Goal: Task Accomplishment & Management: Use online tool/utility

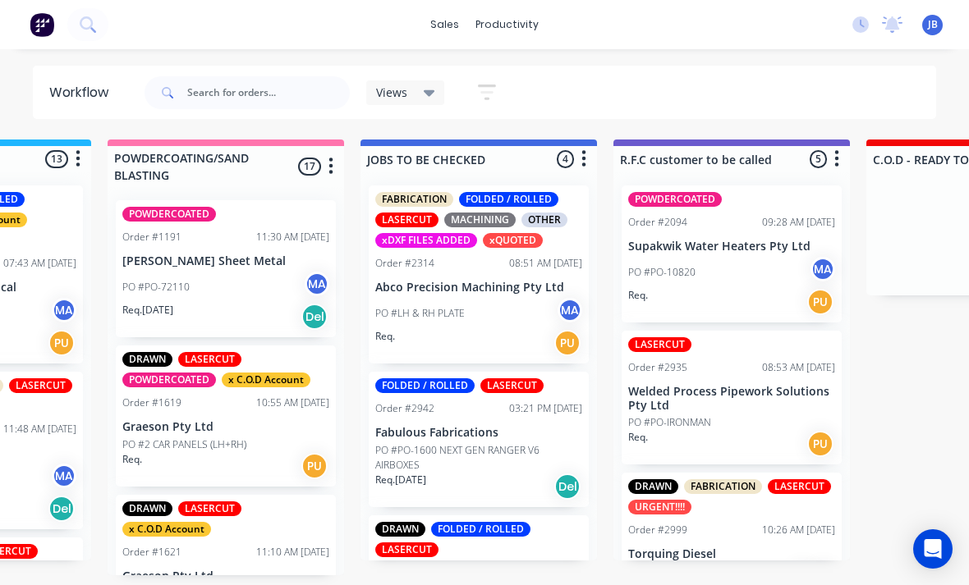
scroll to position [737, 0]
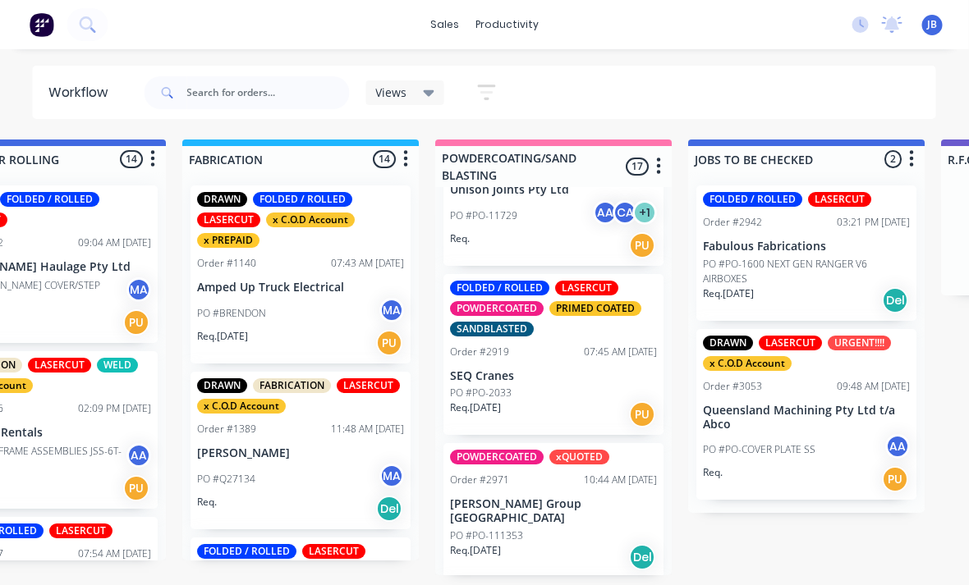
scroll to position [958, 0]
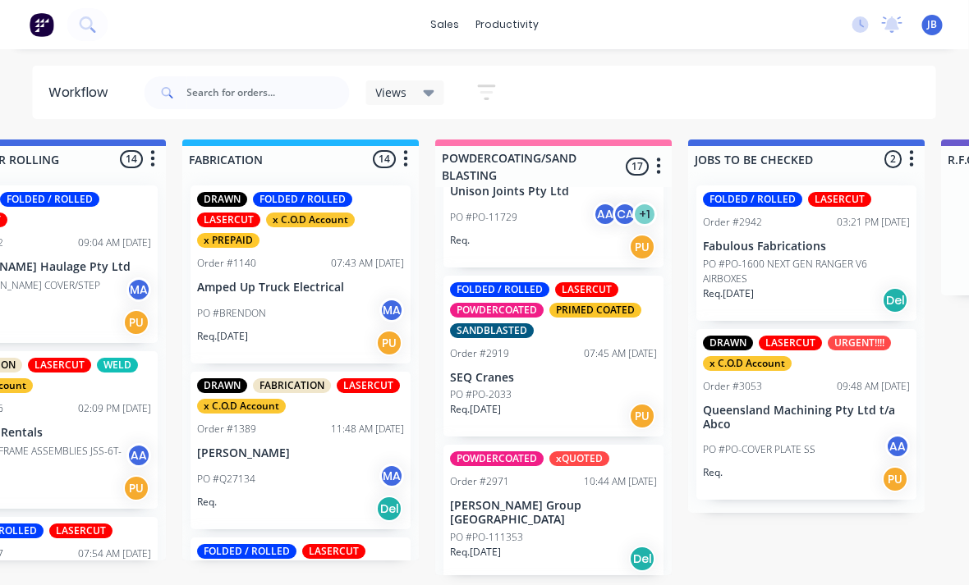
click at [540, 388] on div "PO #PO-2033" at bounding box center [554, 395] width 207 height 15
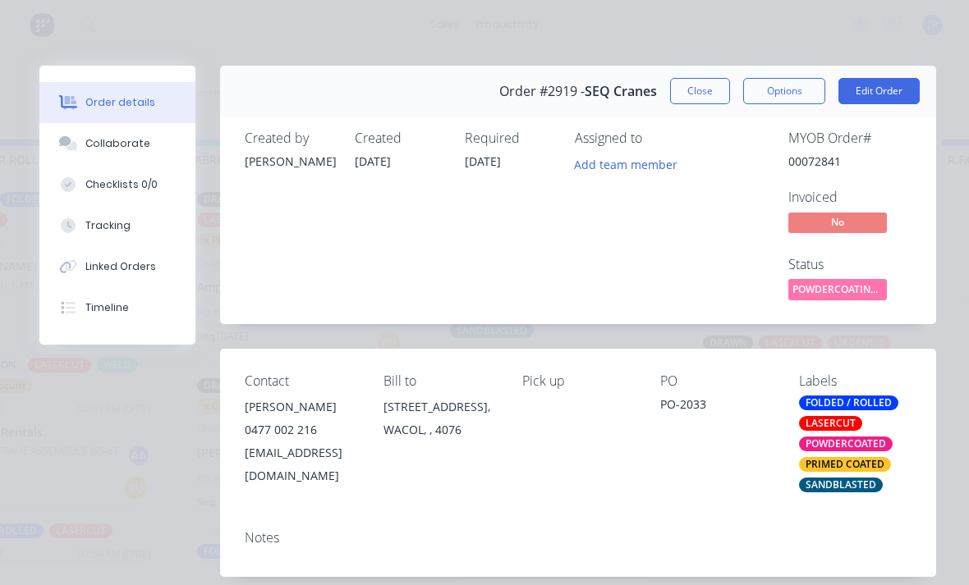
scroll to position [0, 0]
click at [672, 75] on div "Order #2919 - SEQ Cranes Close Options Edit Order" at bounding box center [578, 92] width 716 height 52
click at [672, 85] on button "Close" at bounding box center [700, 91] width 60 height 26
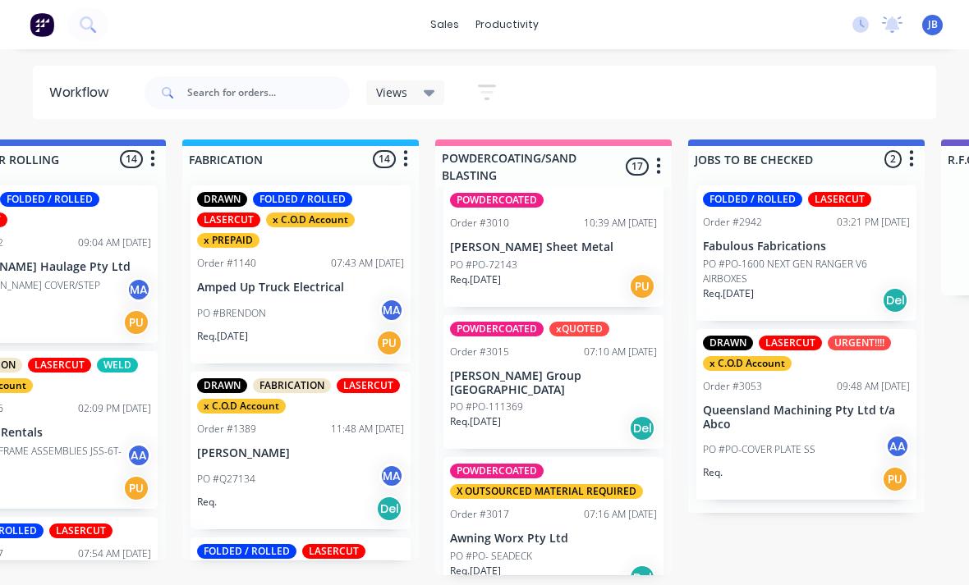
scroll to position [1385, 0]
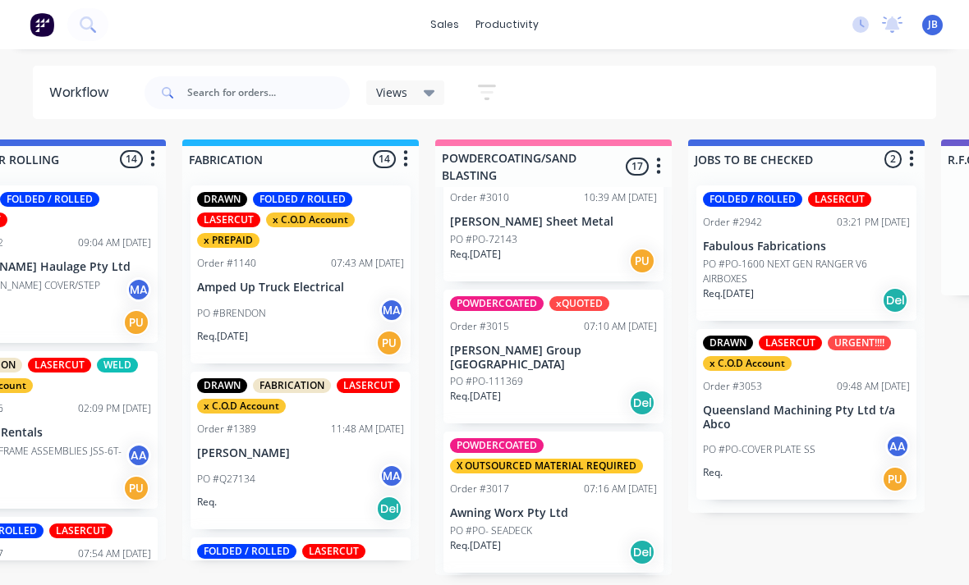
click at [567, 344] on p "[PERSON_NAME] Group [GEOGRAPHIC_DATA]" at bounding box center [553, 358] width 207 height 28
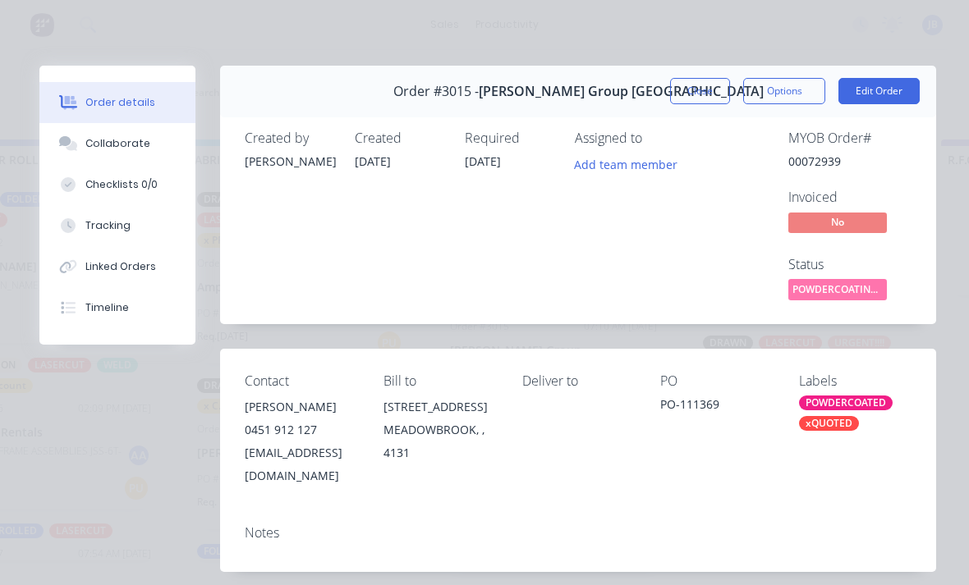
scroll to position [0, 0]
click at [672, 55] on div "Order details Collaborate Checklists 0/0 Tracking Linked Orders Timeline Order …" at bounding box center [484, 292] width 969 height 585
click at [672, 102] on button "Close" at bounding box center [700, 91] width 60 height 26
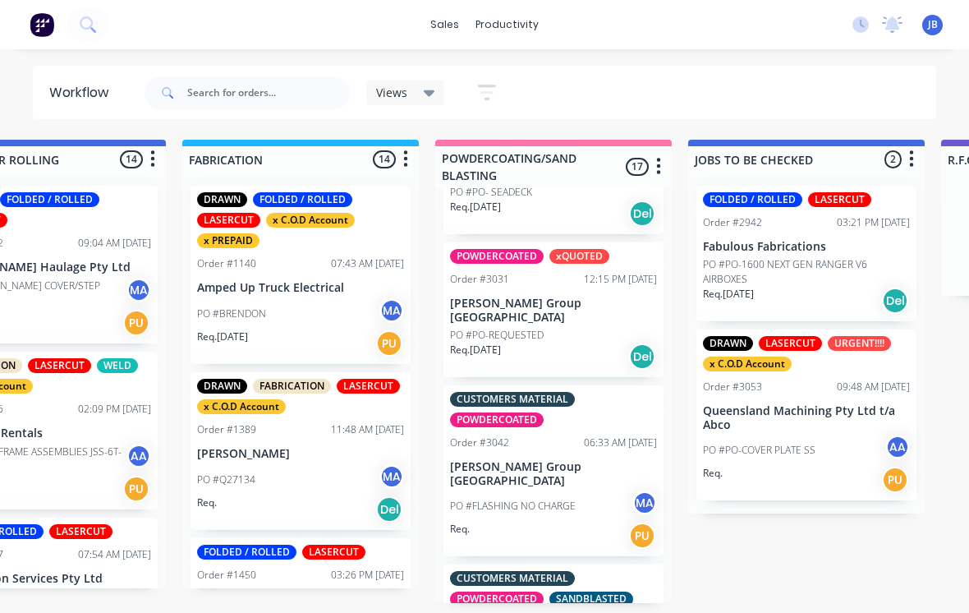
scroll to position [1726, 0]
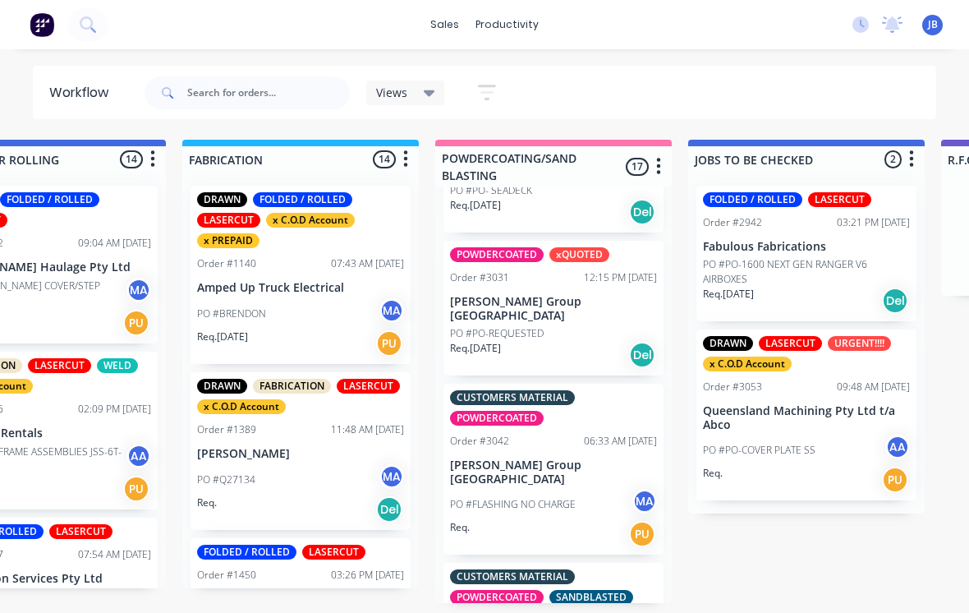
click at [505, 295] on p "[PERSON_NAME] Group [GEOGRAPHIC_DATA]" at bounding box center [553, 309] width 207 height 28
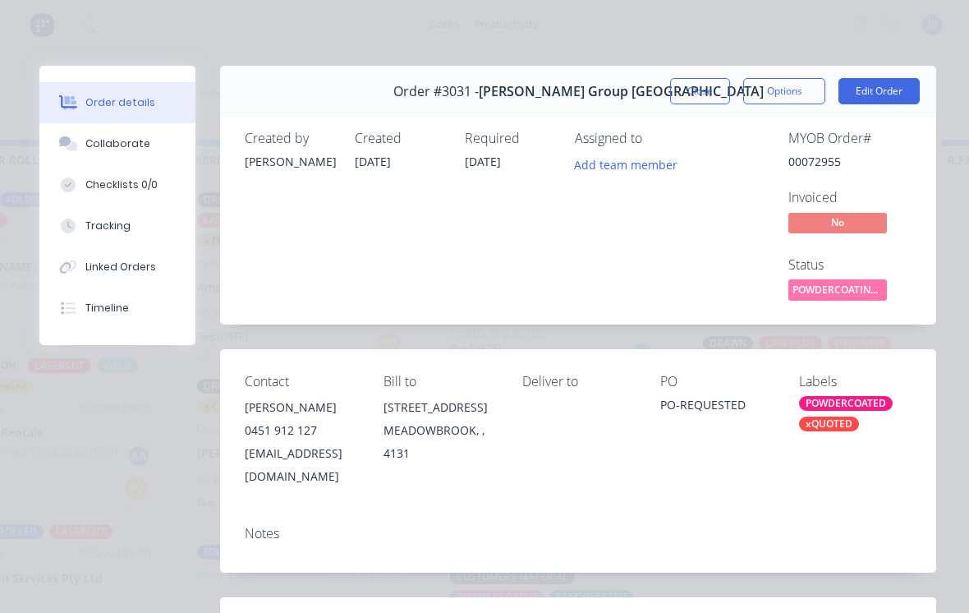
scroll to position [0, 0]
click at [672, 85] on button "Close" at bounding box center [700, 91] width 60 height 26
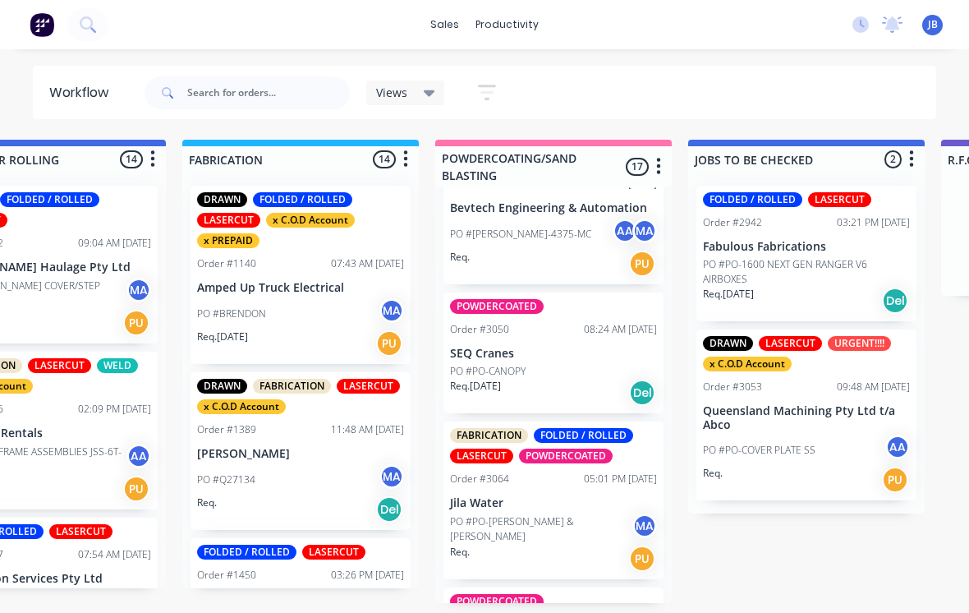
scroll to position [2161, 0]
click at [478, 365] on p "PO #PO-CANOPY" at bounding box center [488, 372] width 76 height 15
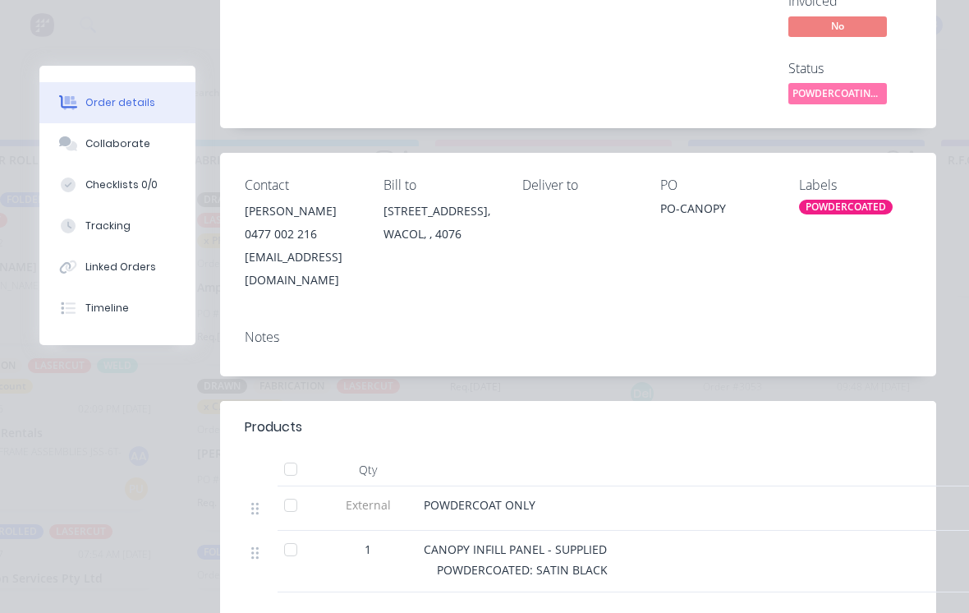
scroll to position [195, 0]
click at [89, 142] on div "Collaborate" at bounding box center [117, 143] width 65 height 15
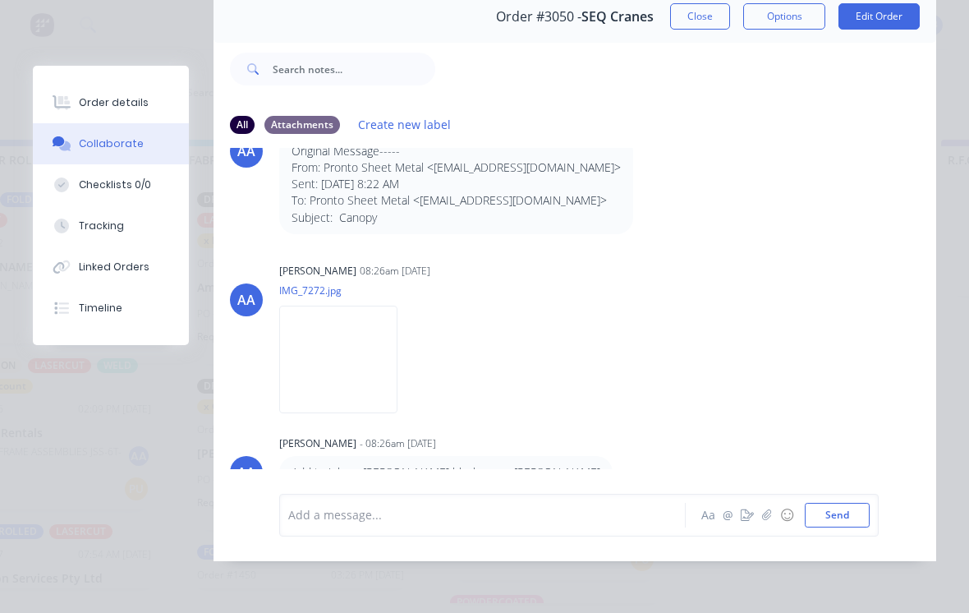
scroll to position [99, 0]
click at [89, 232] on div "Tracking" at bounding box center [101, 225] width 45 height 15
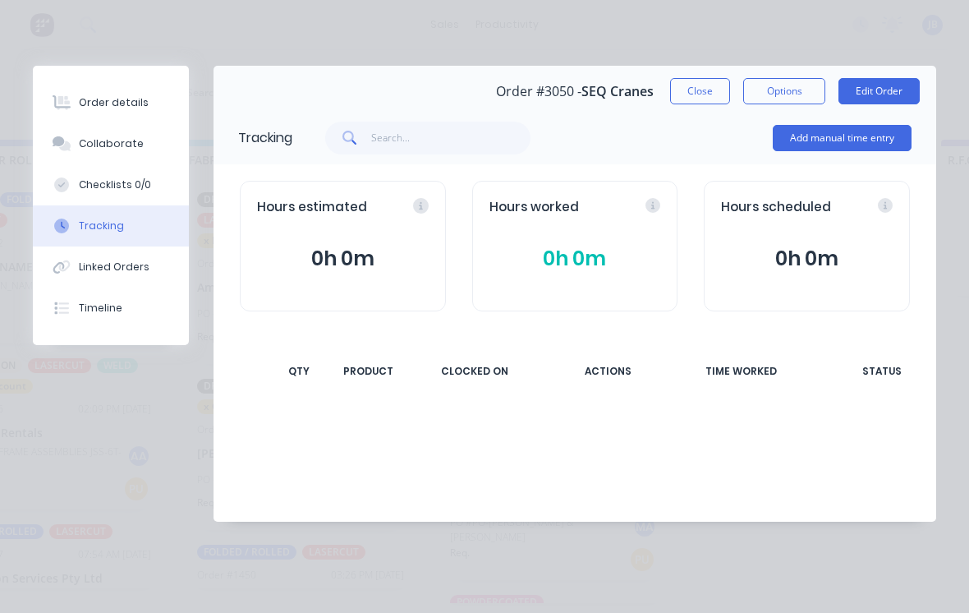
scroll to position [0, 0]
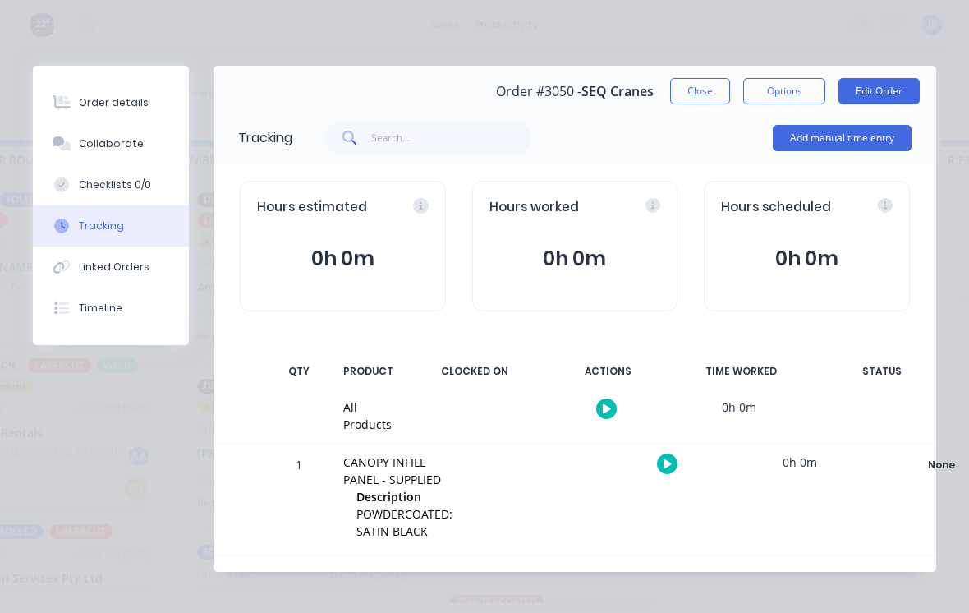
click at [672, 132] on button "Add manual time entry" at bounding box center [842, 138] width 139 height 26
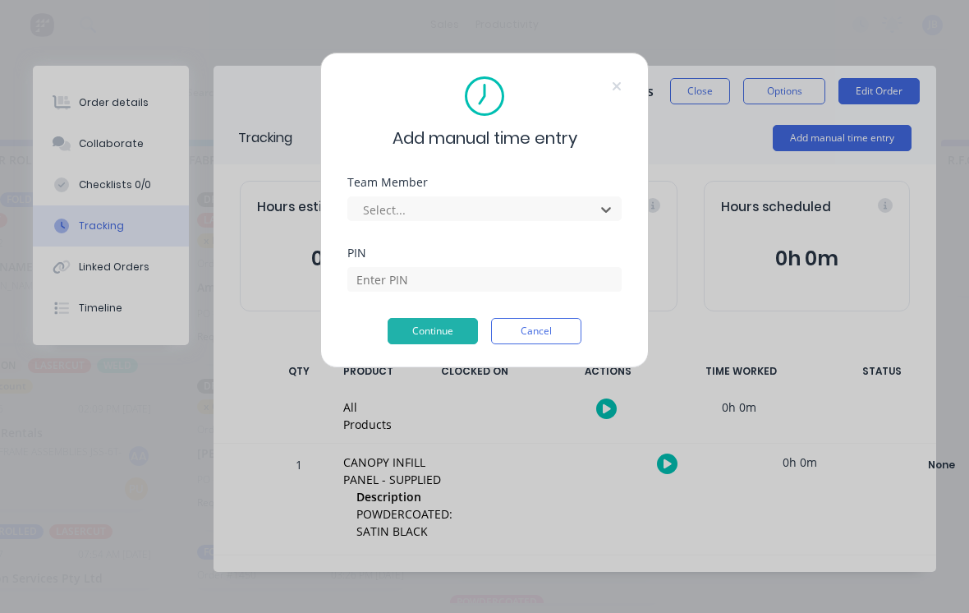
scroll to position [2, 1117]
type input "josh"
click at [420, 282] on input at bounding box center [484, 279] width 274 height 25
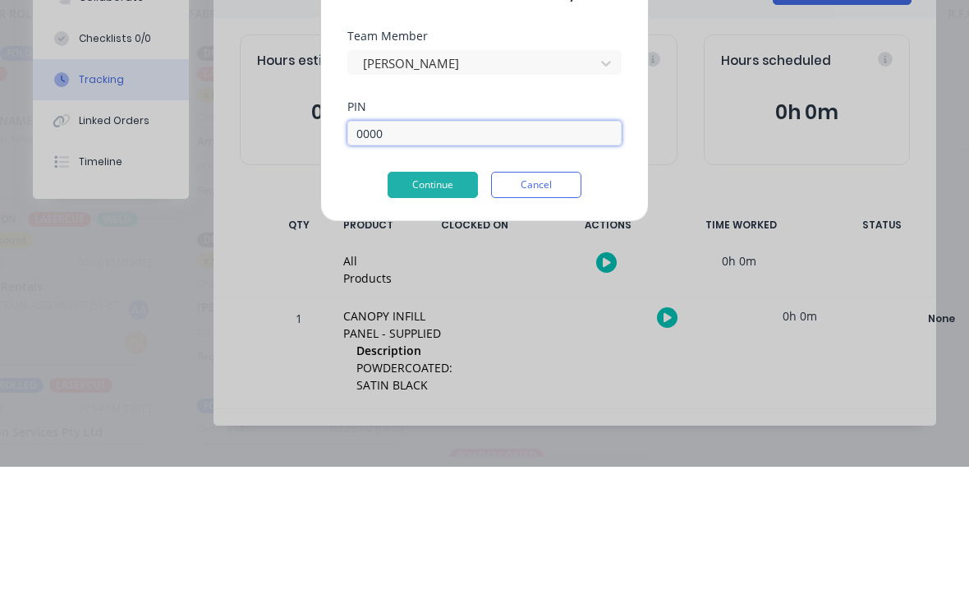
type input "0000"
click at [397, 318] on button "Continue" at bounding box center [433, 331] width 90 height 26
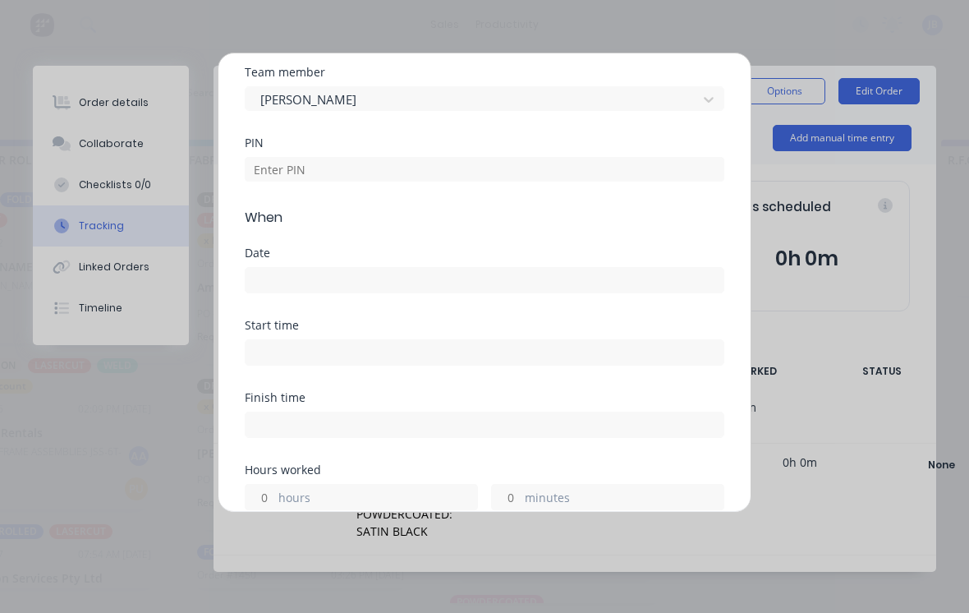
scroll to position [52, 0]
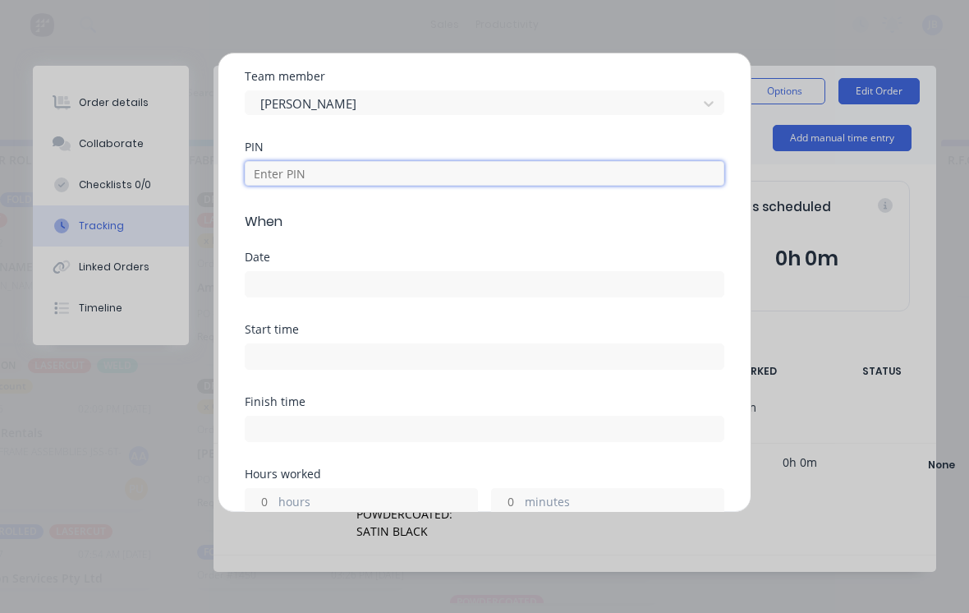
click at [672, 181] on input at bounding box center [485, 173] width 480 height 25
click at [263, 290] on input at bounding box center [485, 284] width 478 height 25
type input "0000"
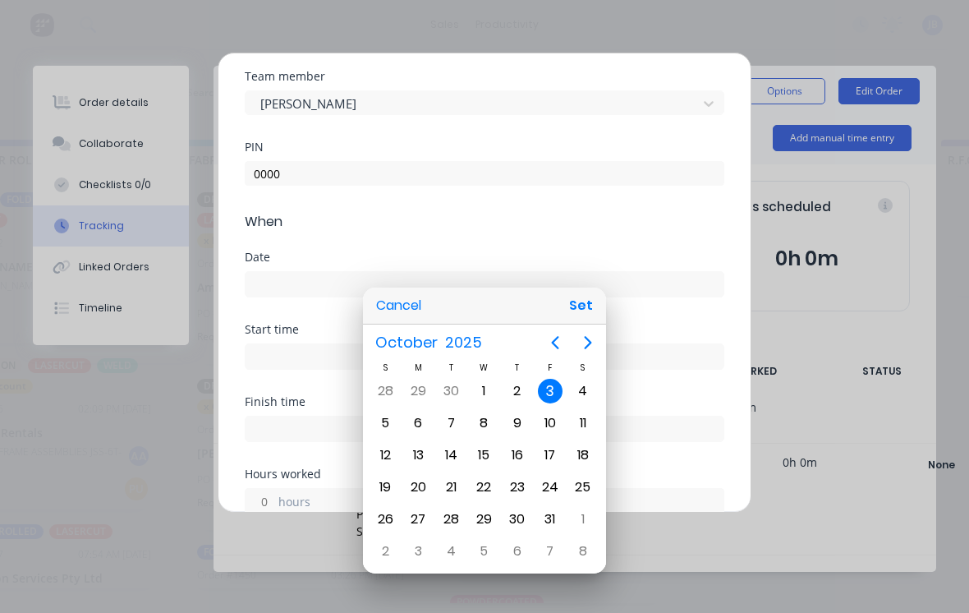
click at [484, 400] on div "1" at bounding box center [483, 391] width 25 height 25
click at [582, 312] on button "Set" at bounding box center [580, 306] width 37 height 30
type input "01/10/2025"
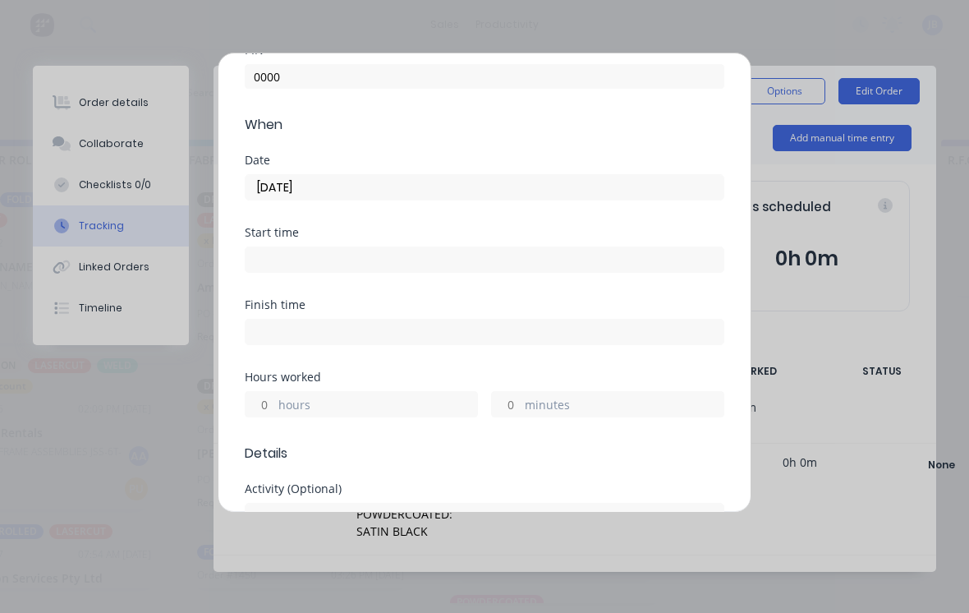
scroll to position [169, 0]
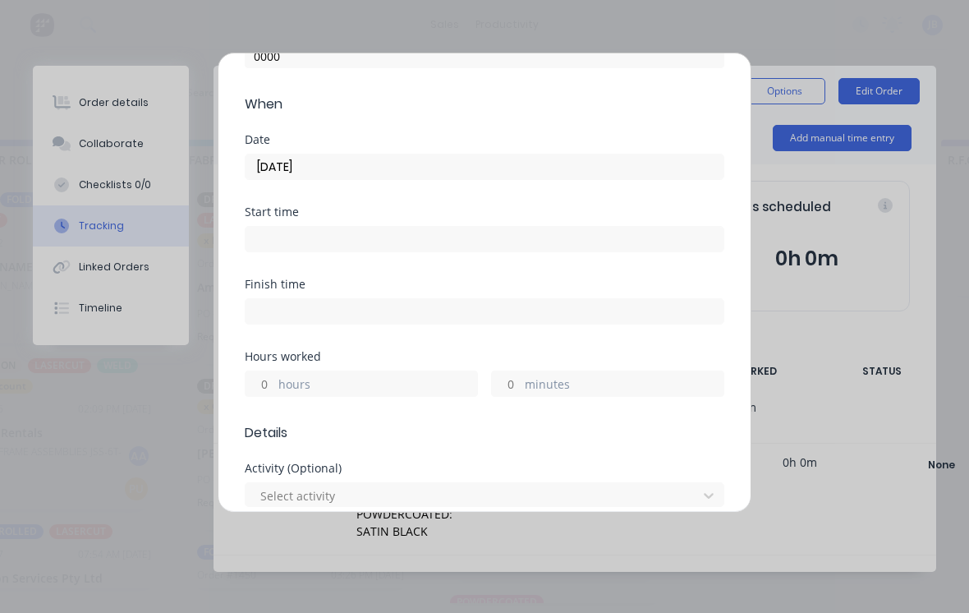
click at [259, 389] on input "hours" at bounding box center [260, 383] width 29 height 25
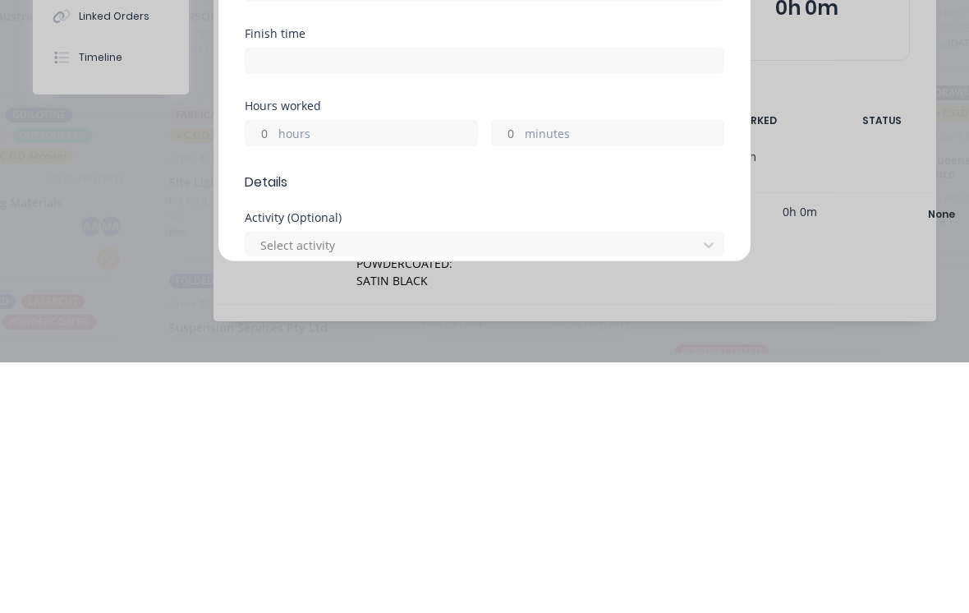
click at [532, 375] on label "minutes" at bounding box center [624, 385] width 199 height 21
click at [521, 371] on input "minutes" at bounding box center [506, 383] width 29 height 25
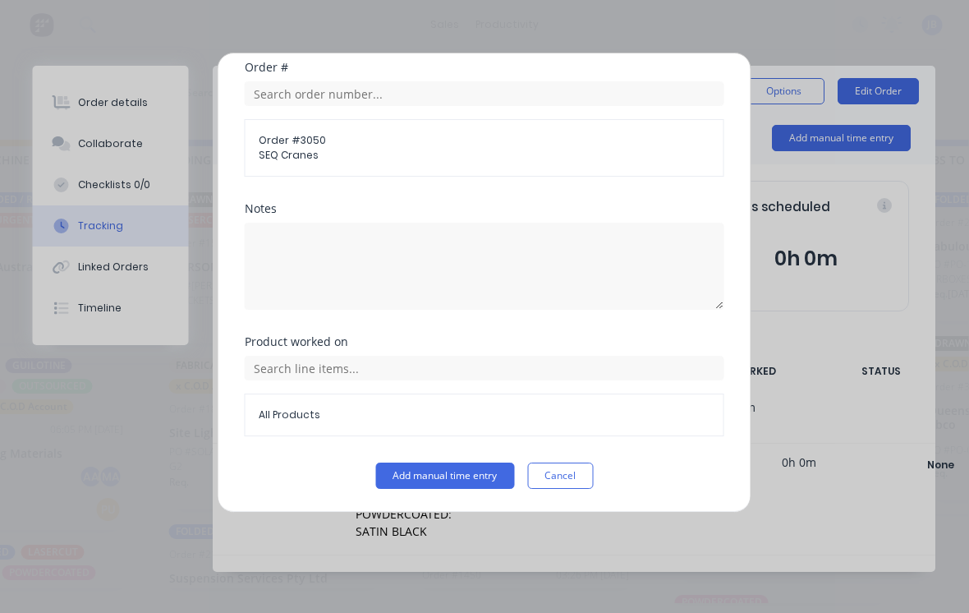
scroll to position [862, 0]
type input "45"
click at [404, 477] on button "Add manual time entry" at bounding box center [445, 475] width 139 height 26
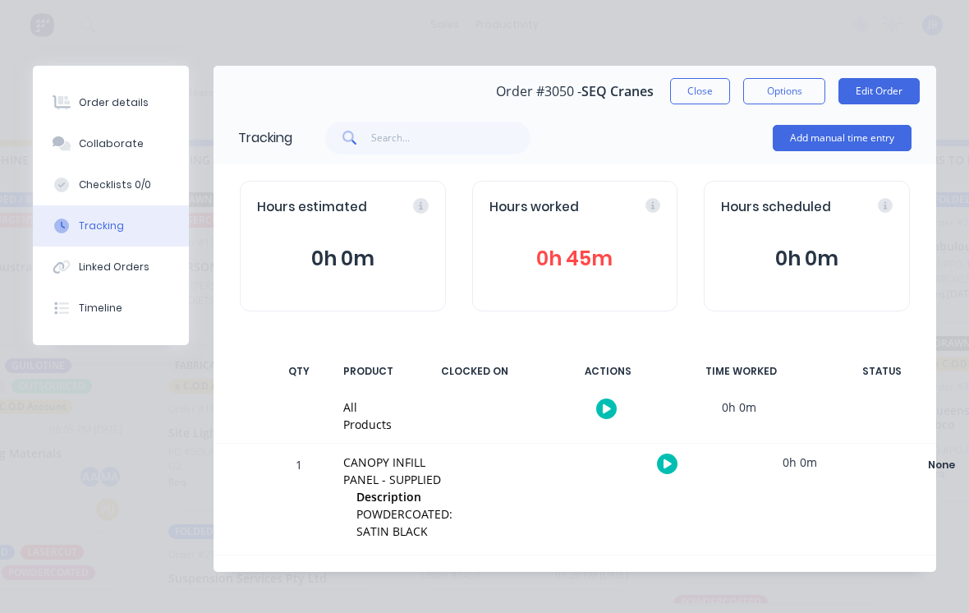
click at [672, 95] on button "Close" at bounding box center [700, 91] width 60 height 26
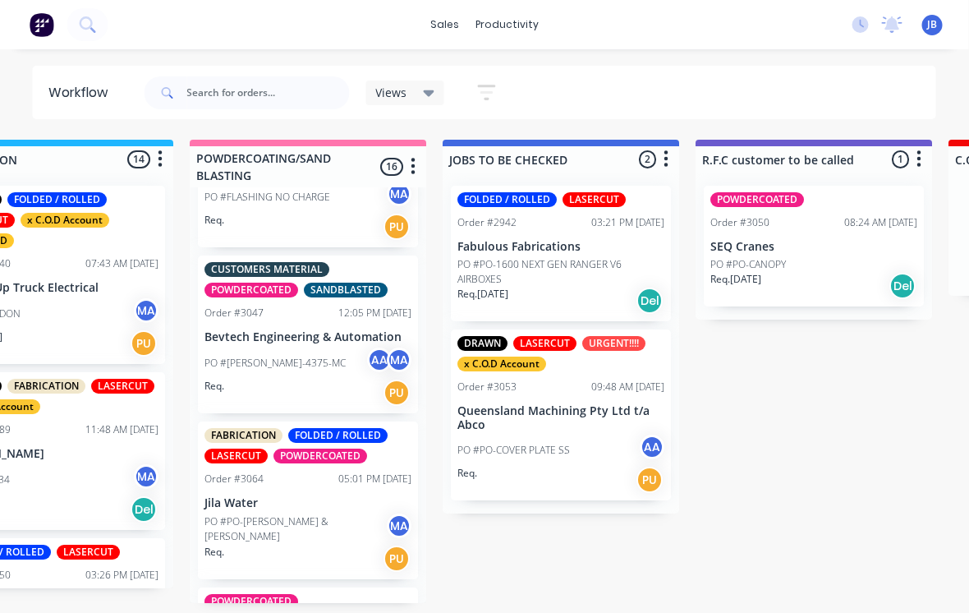
scroll to position [16, 1353]
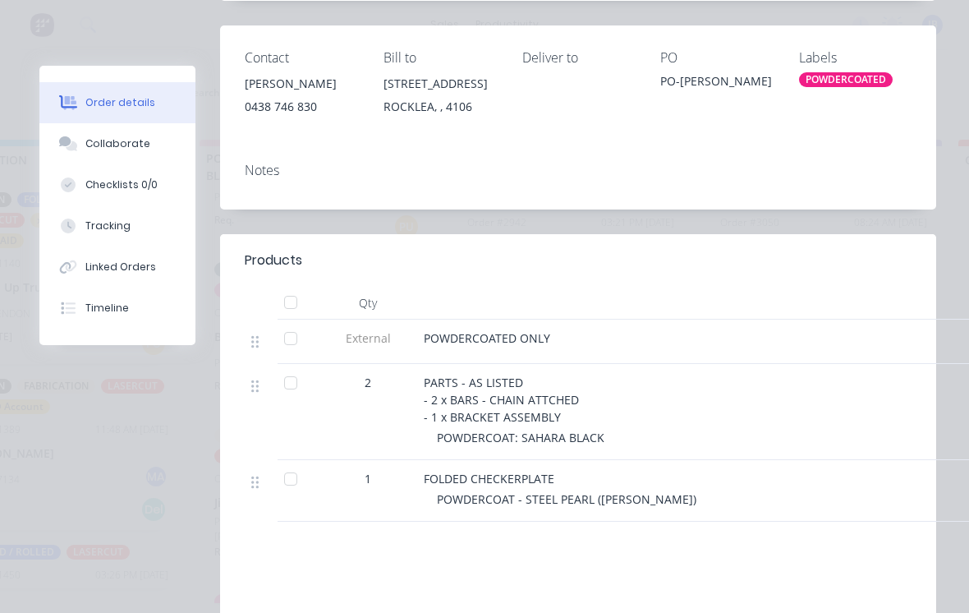
scroll to position [339, 0]
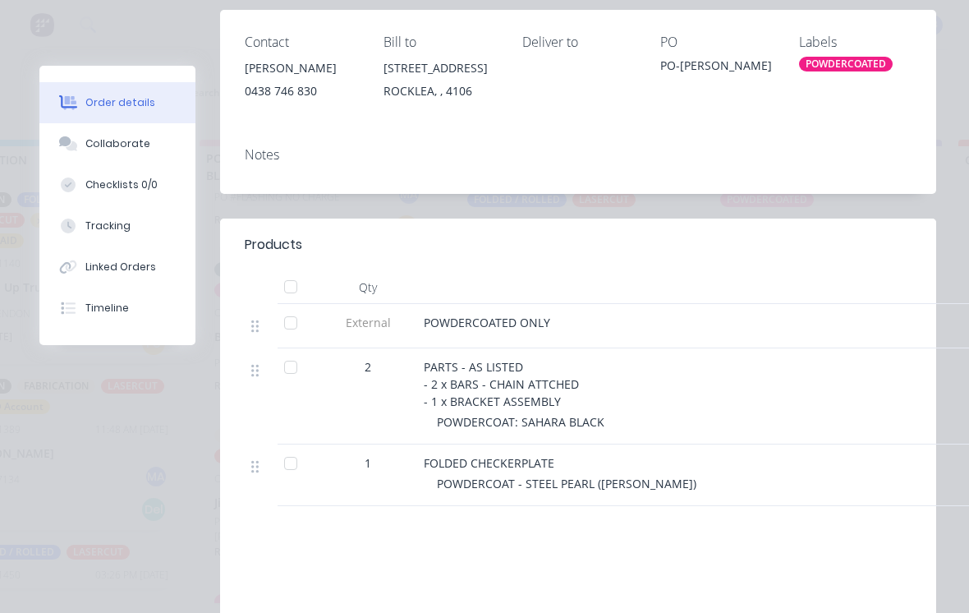
click at [292, 362] on div at bounding box center [290, 367] width 33 height 33
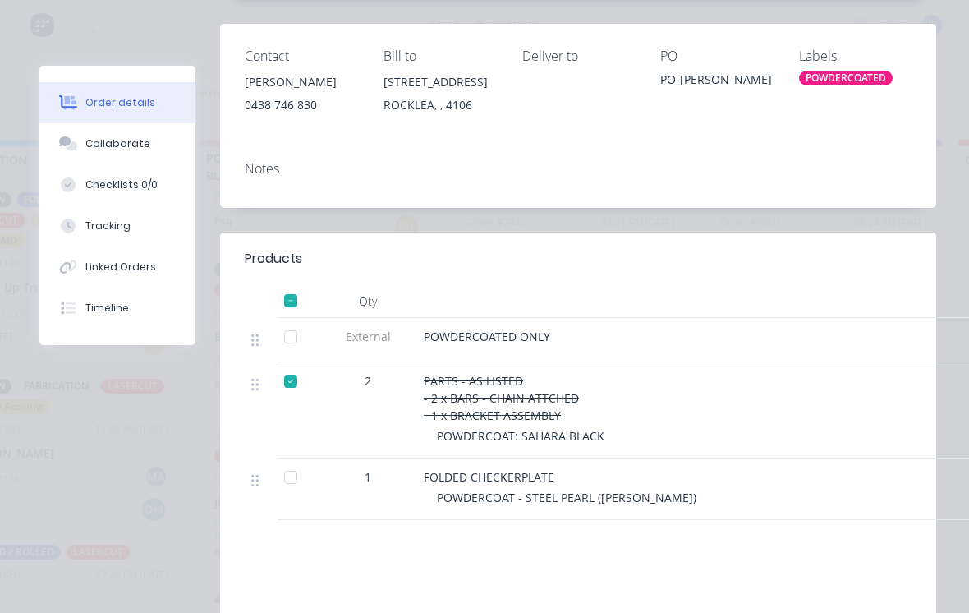
scroll to position [324, 0]
click at [89, 231] on div "Tracking" at bounding box center [107, 225] width 45 height 15
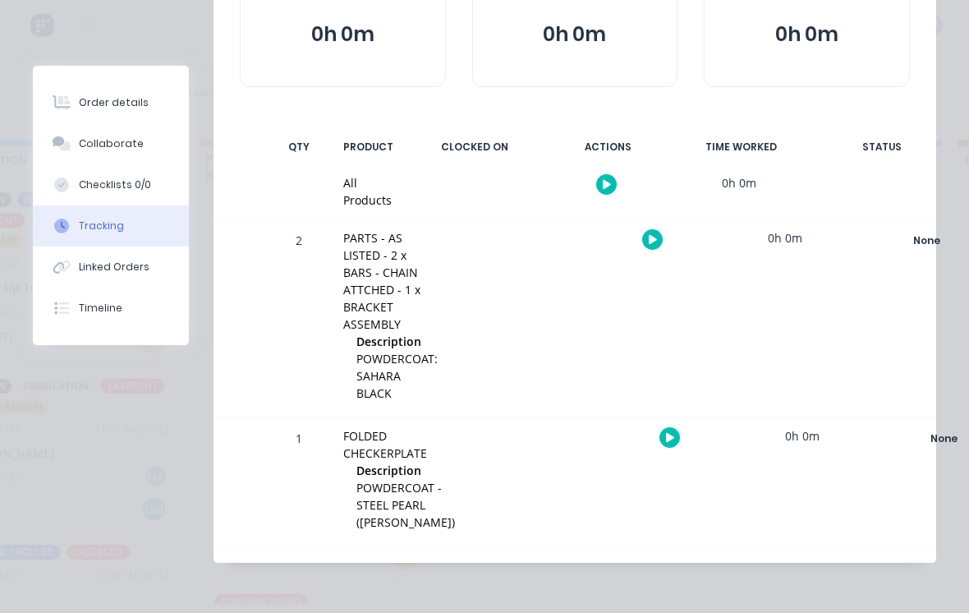
scroll to position [223, 0]
click at [102, 149] on div "Collaborate" at bounding box center [111, 143] width 65 height 15
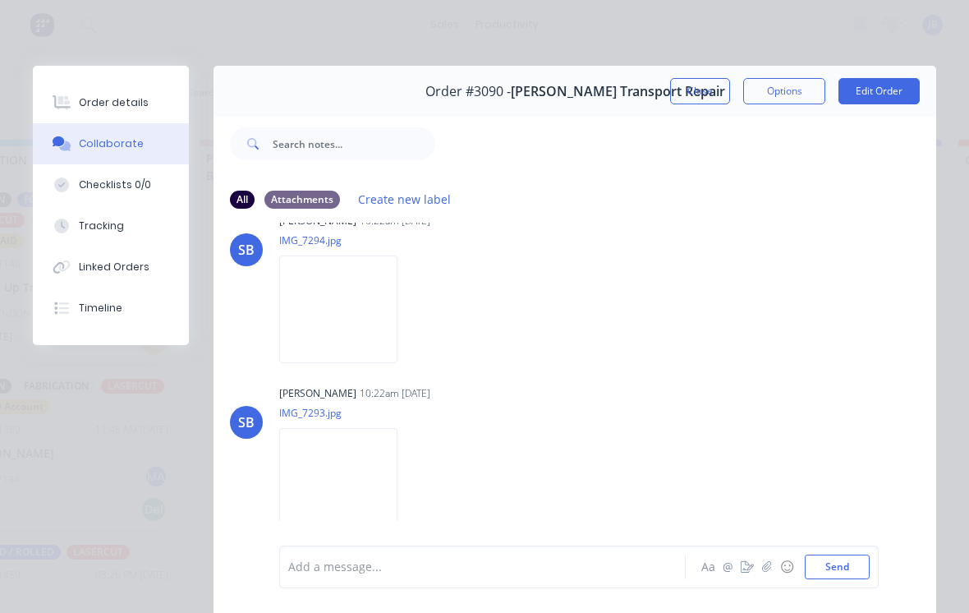
scroll to position [0, 0]
click at [296, 325] on img at bounding box center [338, 316] width 118 height 108
click at [672, 103] on button "Close" at bounding box center [700, 91] width 60 height 26
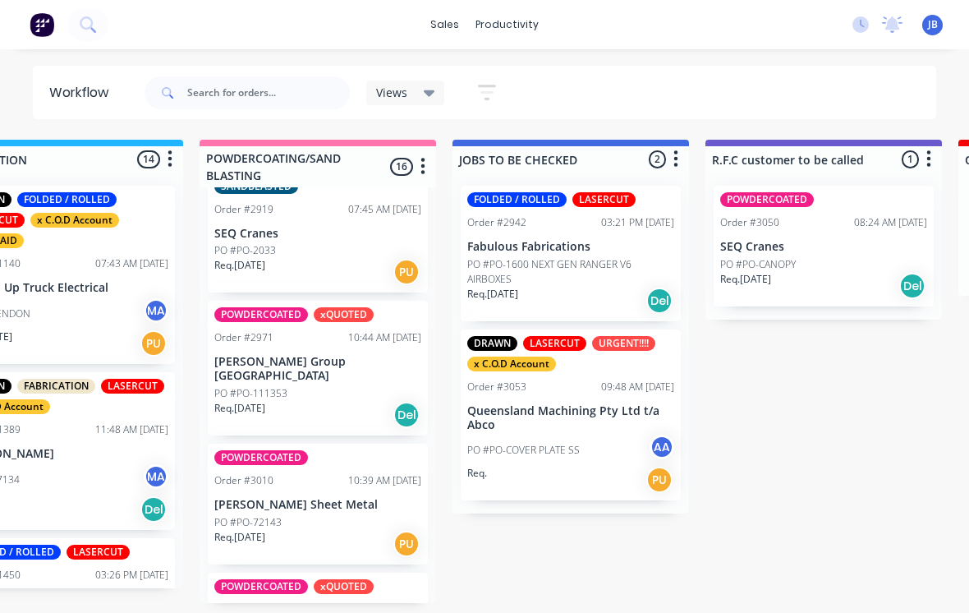
scroll to position [1105, 0]
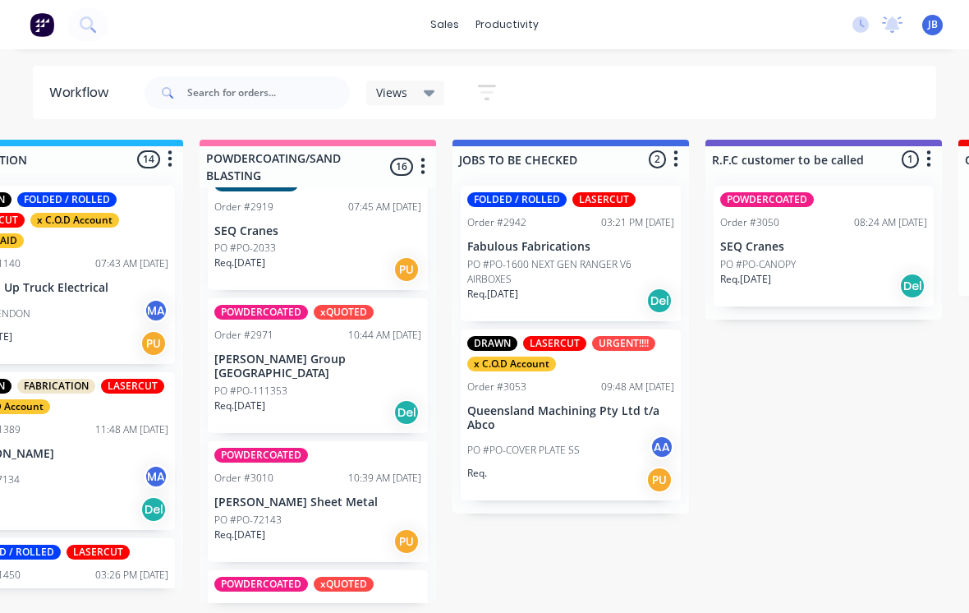
click at [293, 398] on div "Req. 19/09/25 Del" at bounding box center [317, 412] width 207 height 28
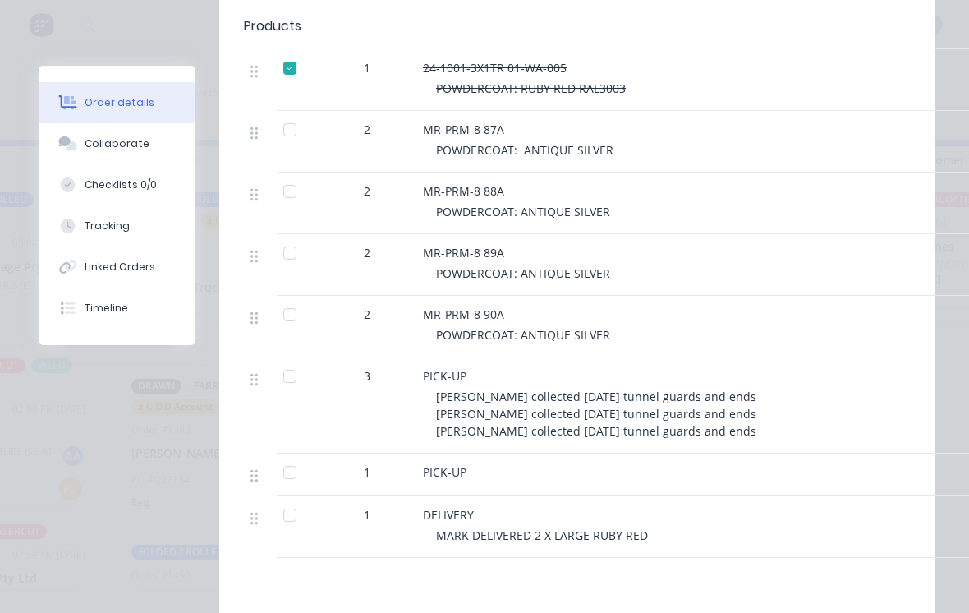
scroll to position [942, 0]
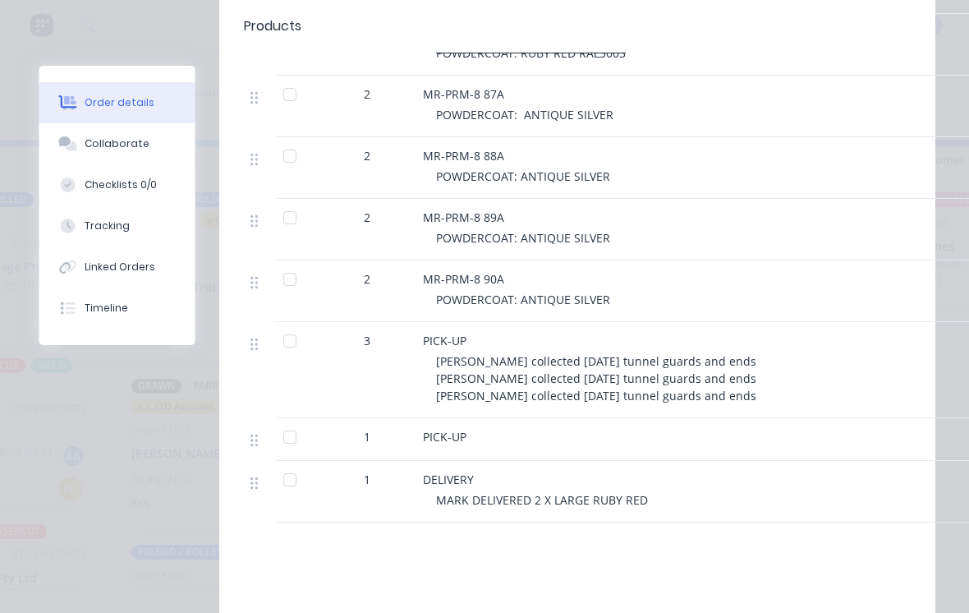
click at [302, 282] on div at bounding box center [290, 279] width 33 height 33
click at [289, 97] on div at bounding box center [290, 94] width 33 height 33
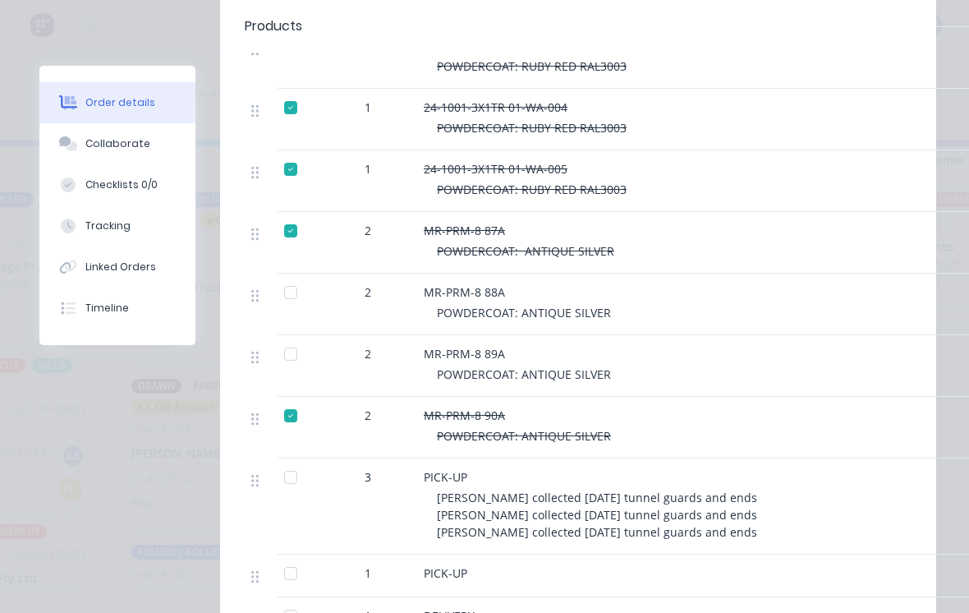
scroll to position [790, 0]
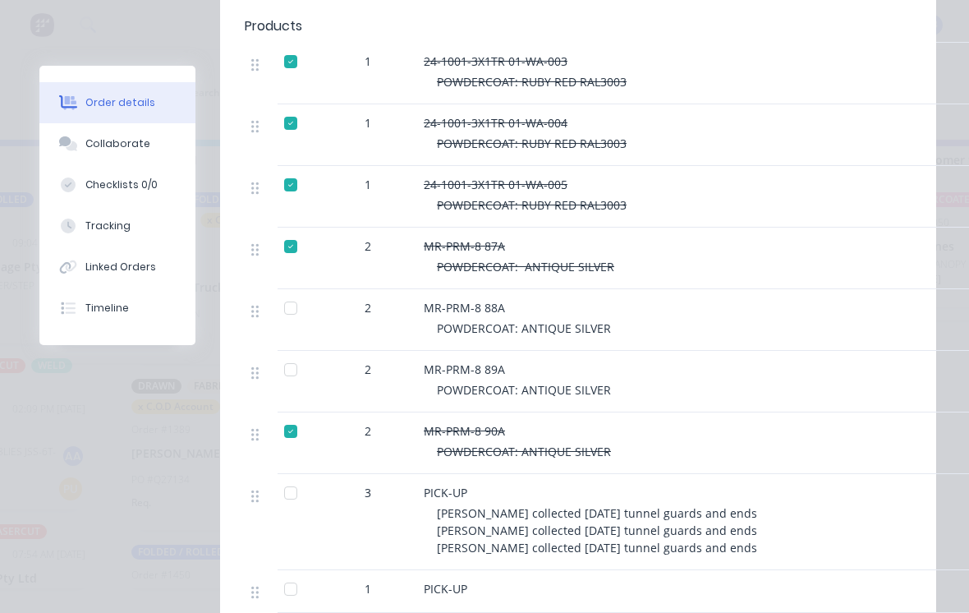
click at [293, 302] on div at bounding box center [290, 307] width 33 height 33
click at [292, 376] on div at bounding box center [290, 369] width 33 height 33
click at [116, 226] on div "Tracking" at bounding box center [107, 225] width 45 height 15
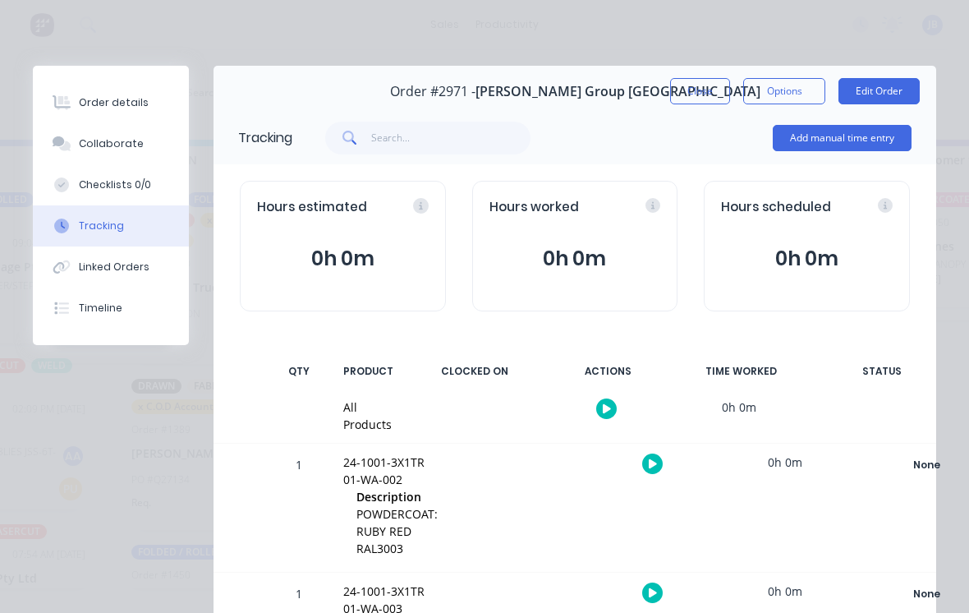
click at [672, 131] on button "Add manual time entry" at bounding box center [842, 138] width 139 height 26
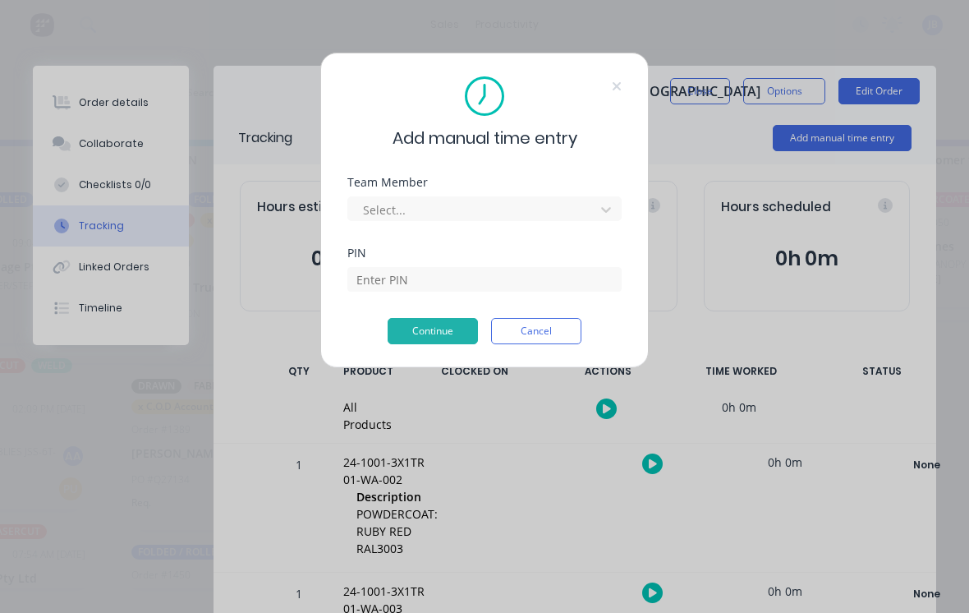
click at [450, 240] on div "Team Member Select..." at bounding box center [484, 212] width 274 height 71
type input "josh"
click at [502, 280] on input at bounding box center [484, 279] width 274 height 25
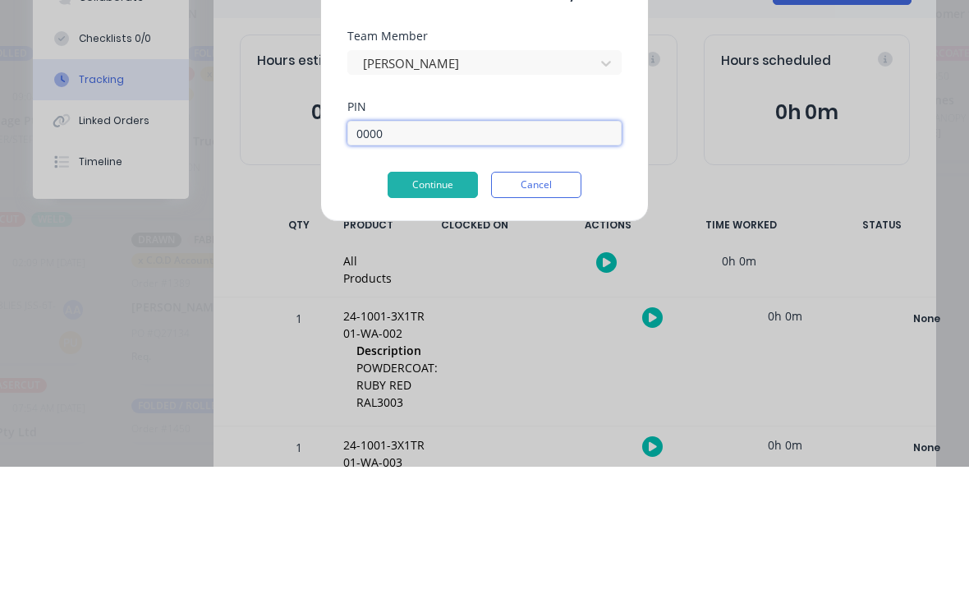
type input "0000"
click at [415, 318] on button "Continue" at bounding box center [433, 331] width 90 height 26
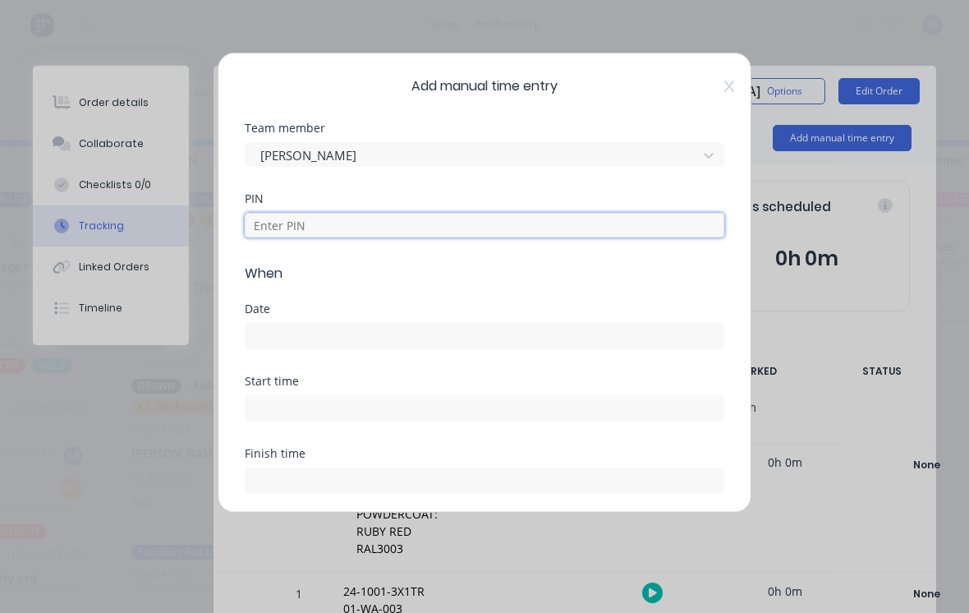
click at [428, 222] on input at bounding box center [485, 225] width 480 height 25
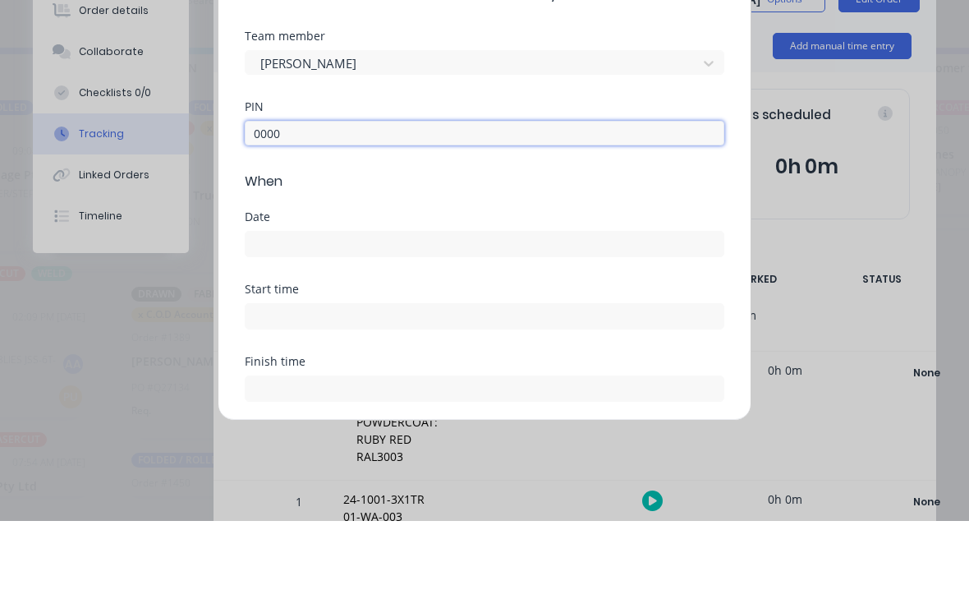
click at [356, 324] on input at bounding box center [485, 336] width 478 height 25
type input "0000"
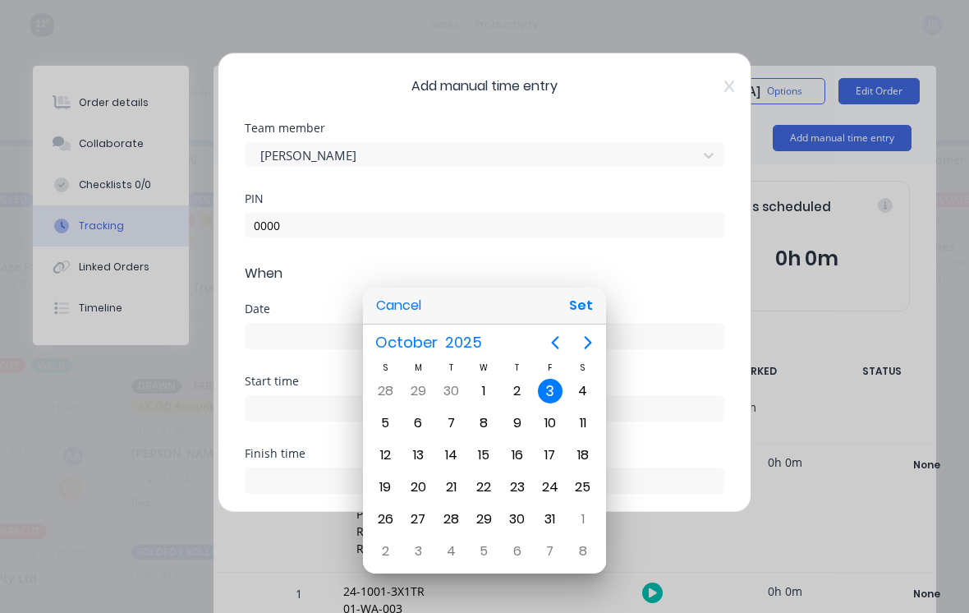
click at [576, 315] on button "Set" at bounding box center [580, 306] width 37 height 30
type input "03/10/2025"
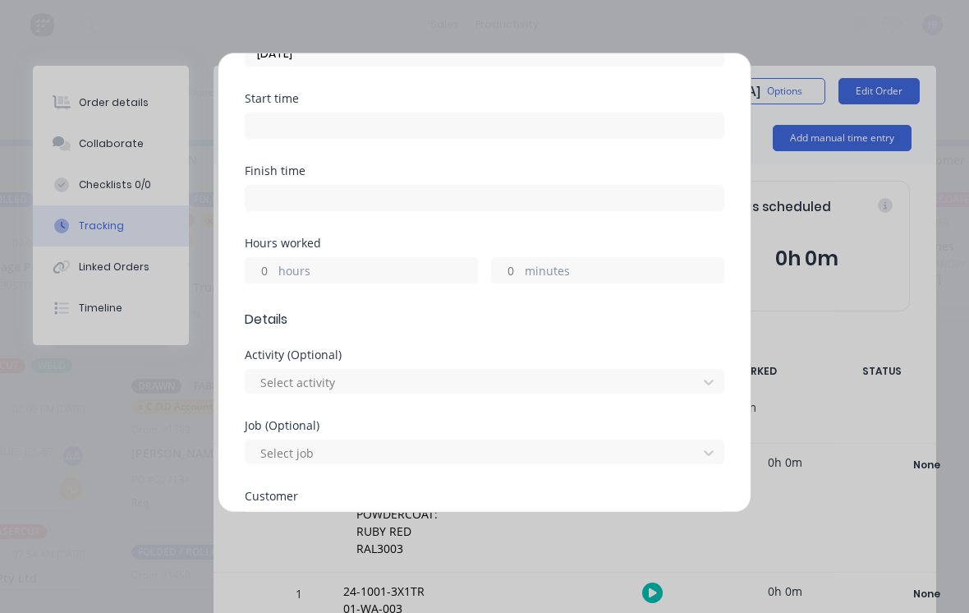
scroll to position [296, 0]
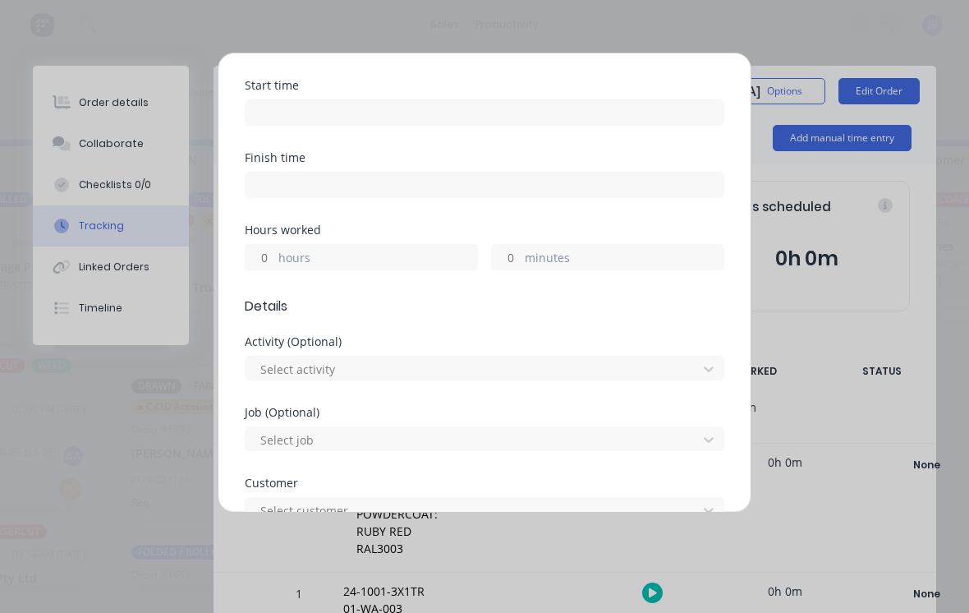
click at [264, 257] on input "hours" at bounding box center [260, 257] width 29 height 25
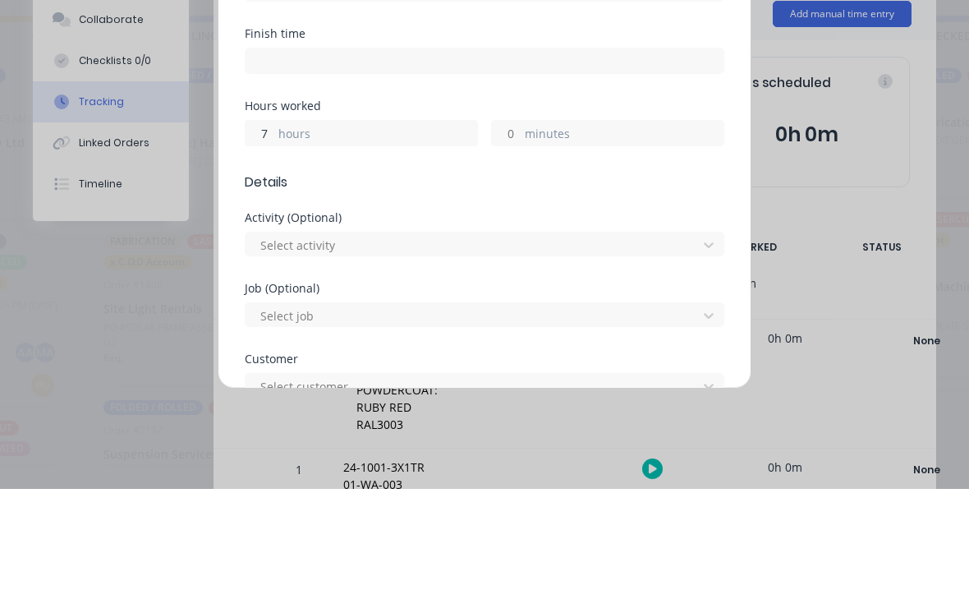
type input "7"
click at [520, 245] on input "minutes" at bounding box center [506, 257] width 29 height 25
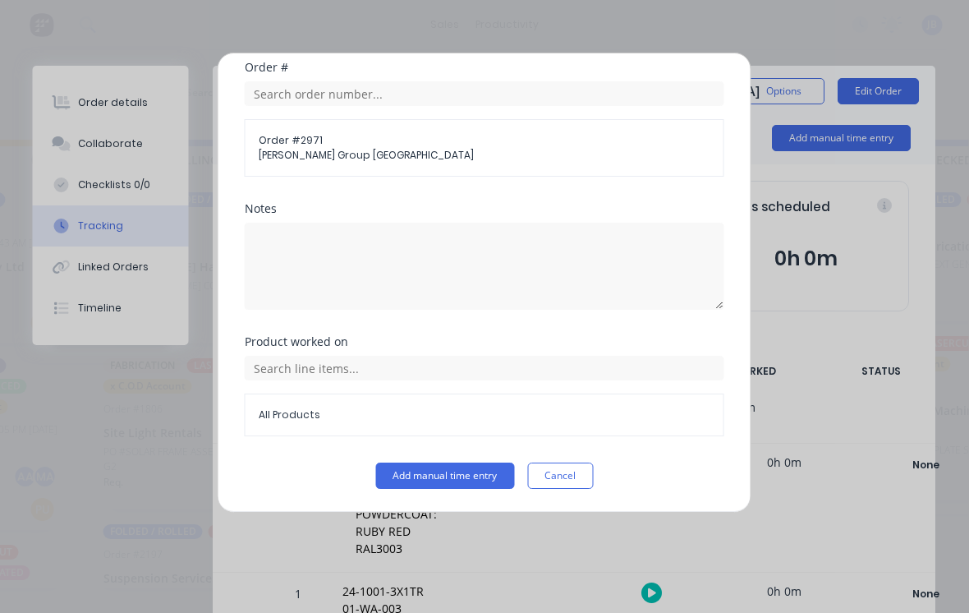
scroll to position [862, 0]
type input "30"
click at [428, 470] on button "Add manual time entry" at bounding box center [445, 475] width 139 height 26
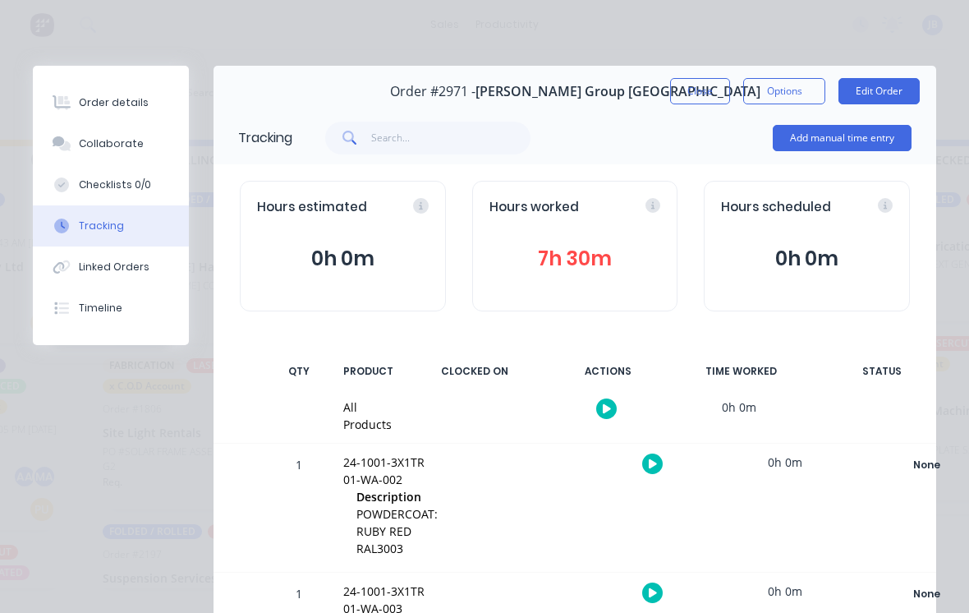
click at [672, 94] on button "Close" at bounding box center [700, 91] width 60 height 26
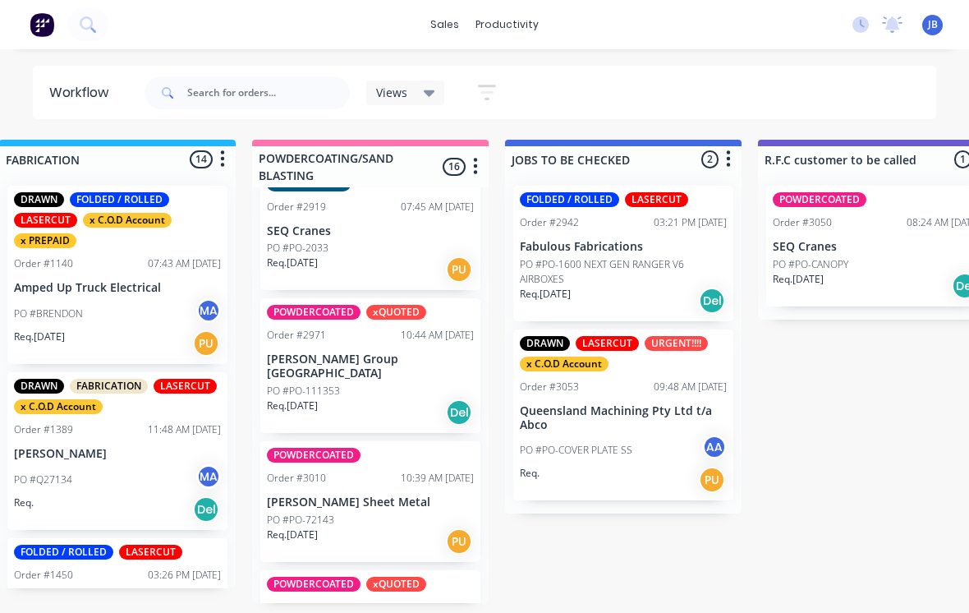
scroll to position [16, 1301]
click at [320, 352] on p "[PERSON_NAME] Group [GEOGRAPHIC_DATA]" at bounding box center [369, 366] width 207 height 28
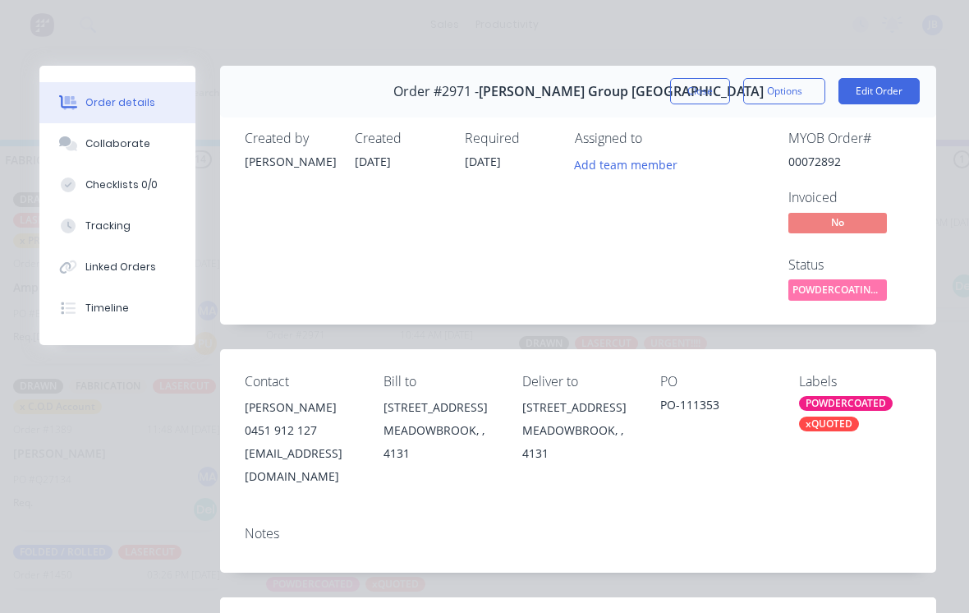
scroll to position [0, 0]
click at [672, 87] on button "Close" at bounding box center [700, 91] width 60 height 26
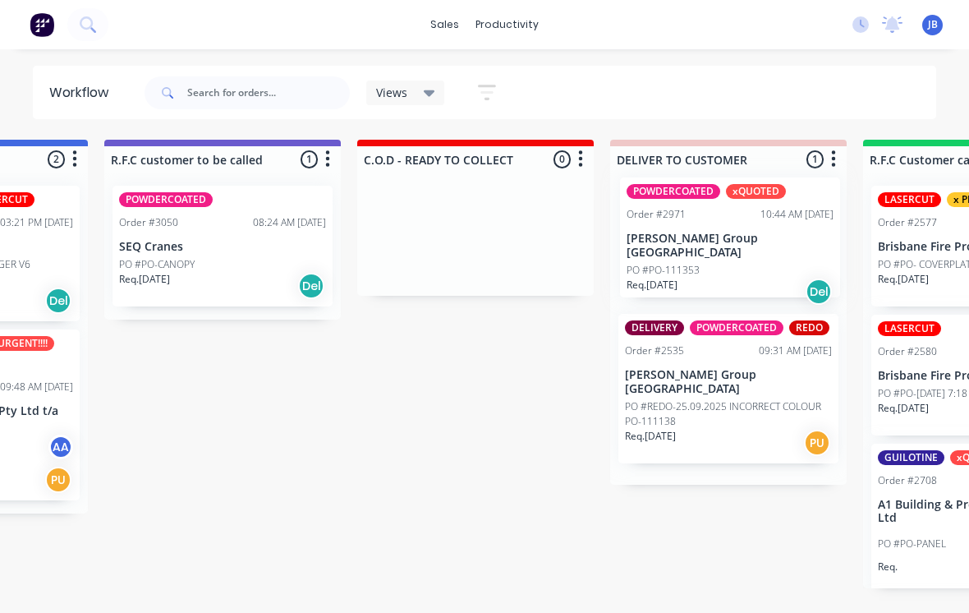
scroll to position [16, 1959]
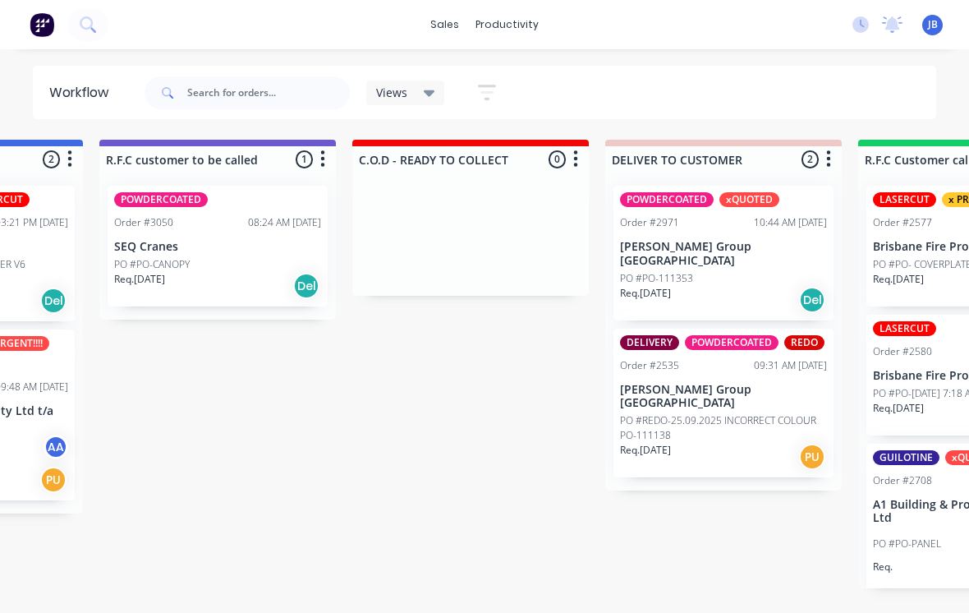
click at [672, 383] on p "[PERSON_NAME] Group [GEOGRAPHIC_DATA]" at bounding box center [723, 397] width 207 height 28
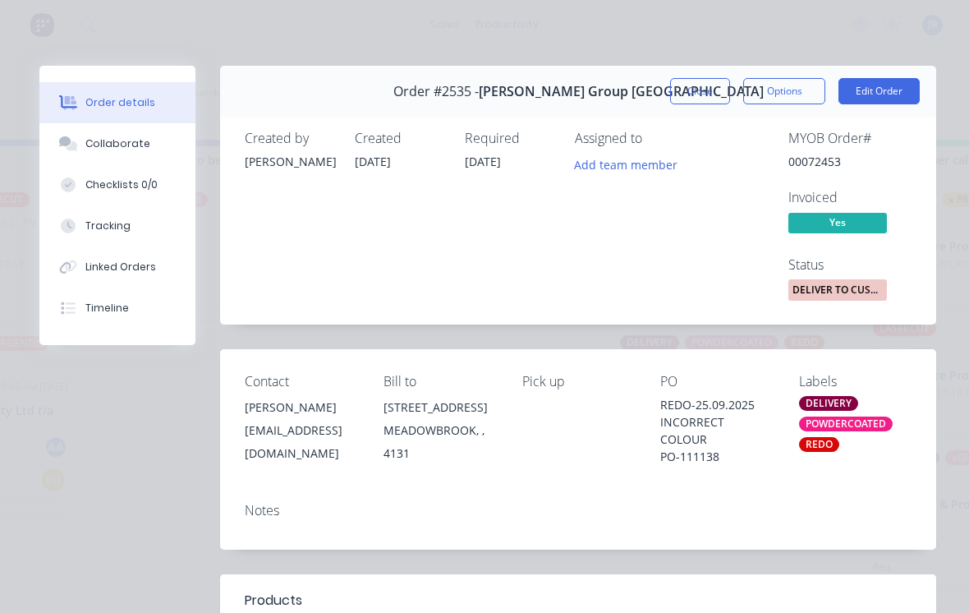
scroll to position [0, 0]
click at [672, 97] on button "Close" at bounding box center [700, 91] width 60 height 26
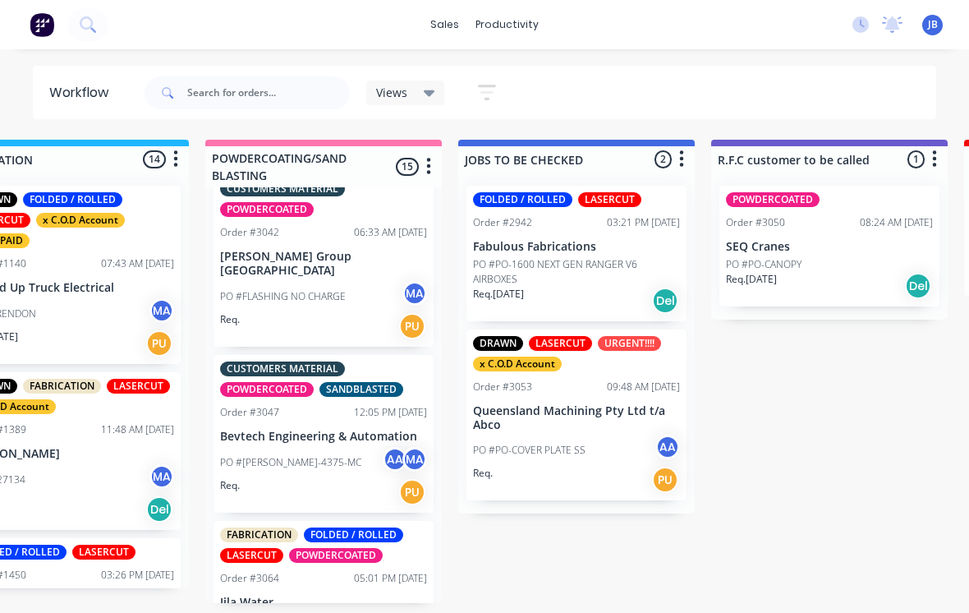
scroll to position [1797, 0]
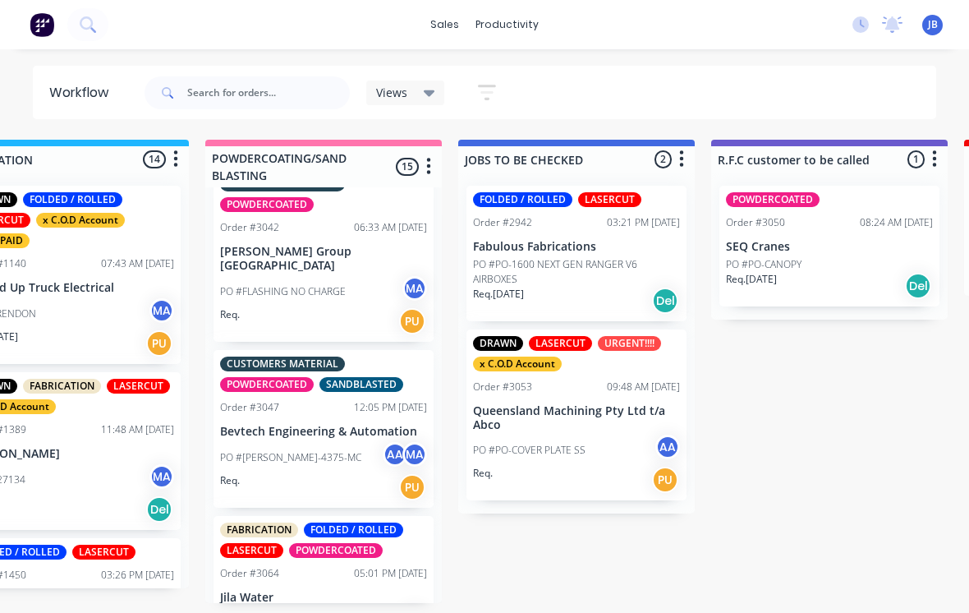
click at [302, 442] on div "PO #BEV-4375-MC AA MA" at bounding box center [323, 457] width 207 height 31
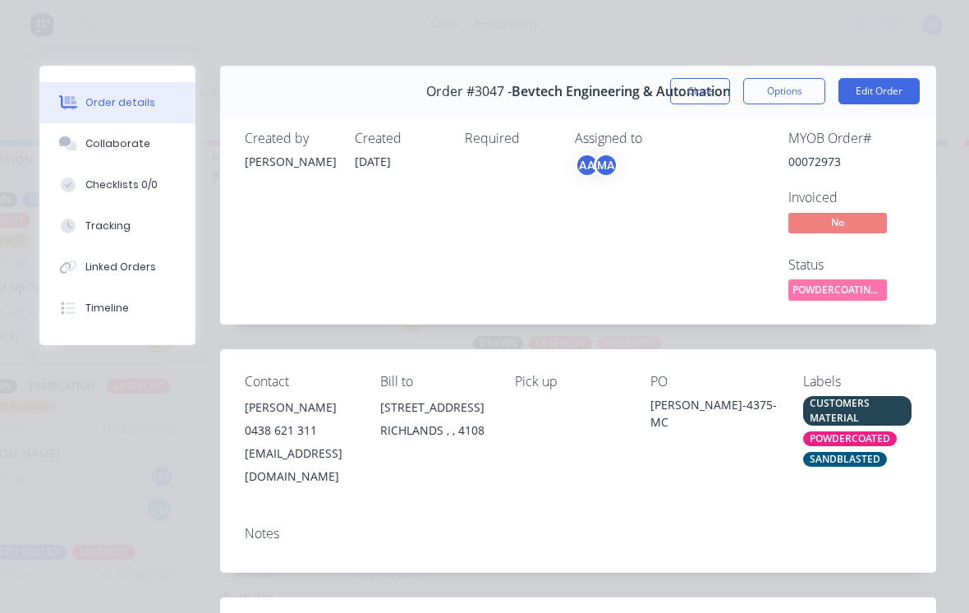
scroll to position [0, 0]
click at [672, 94] on button "Close" at bounding box center [700, 91] width 60 height 26
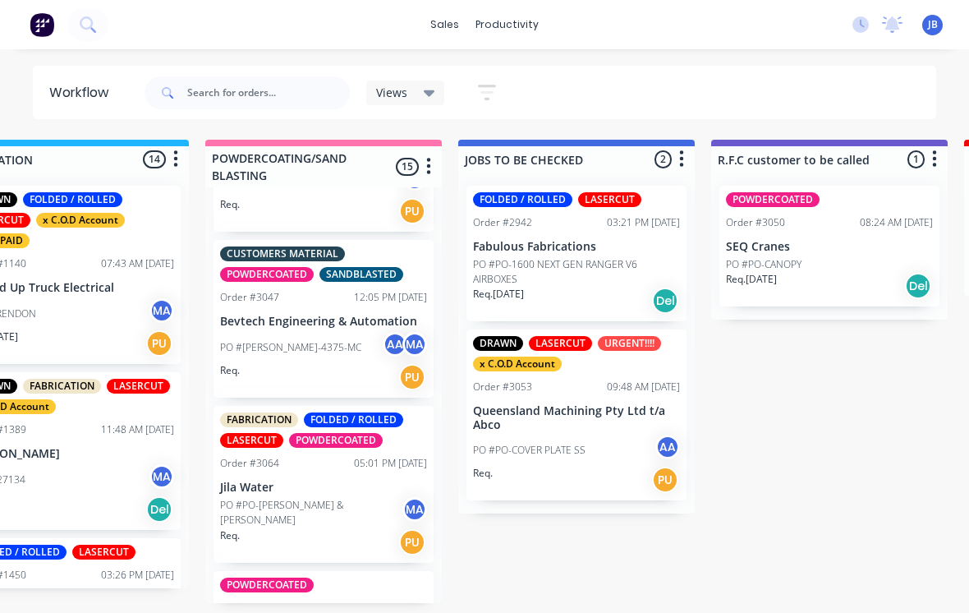
scroll to position [1905, 0]
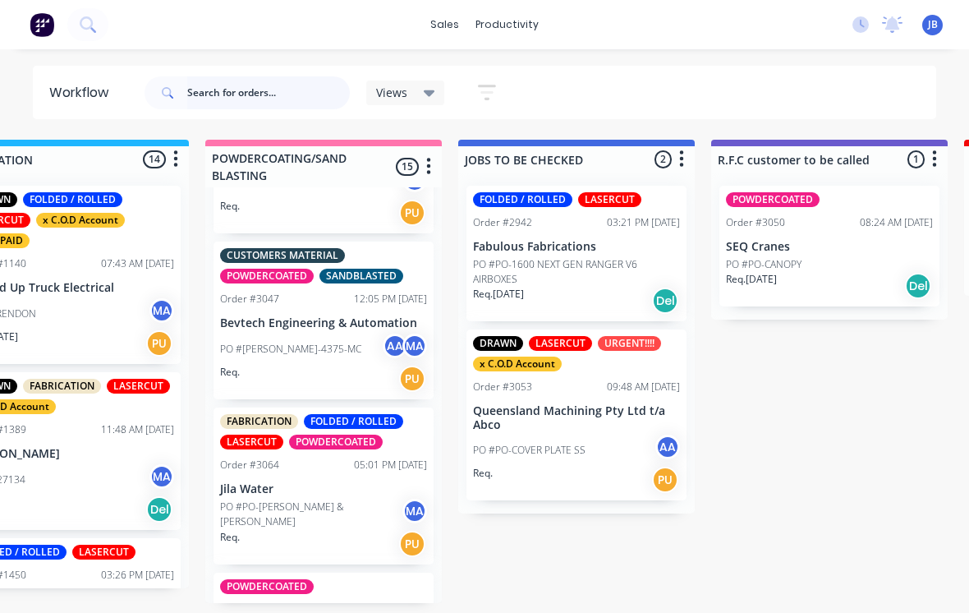
click at [293, 102] on input "text" at bounding box center [268, 92] width 163 height 33
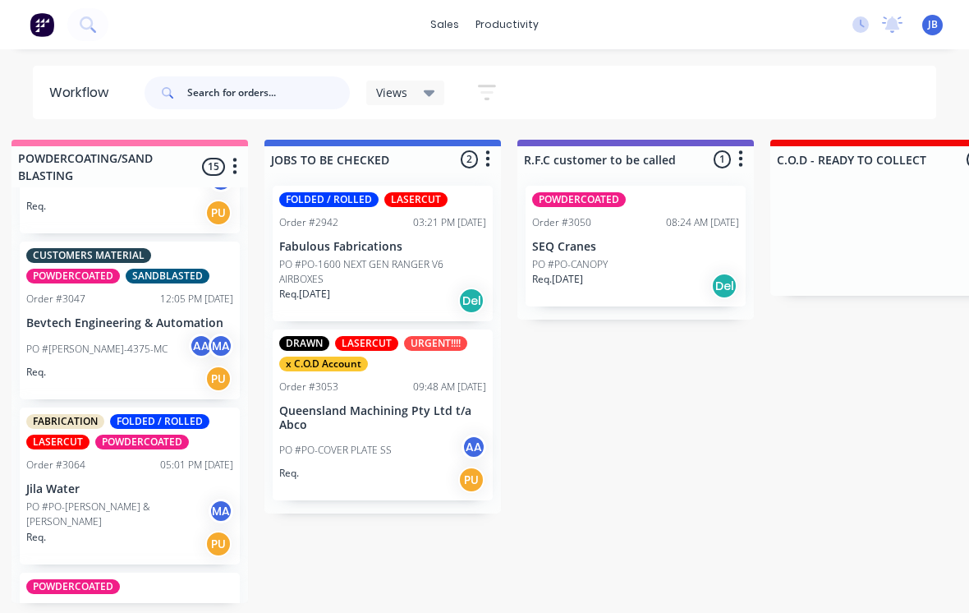
scroll to position [16, 1499]
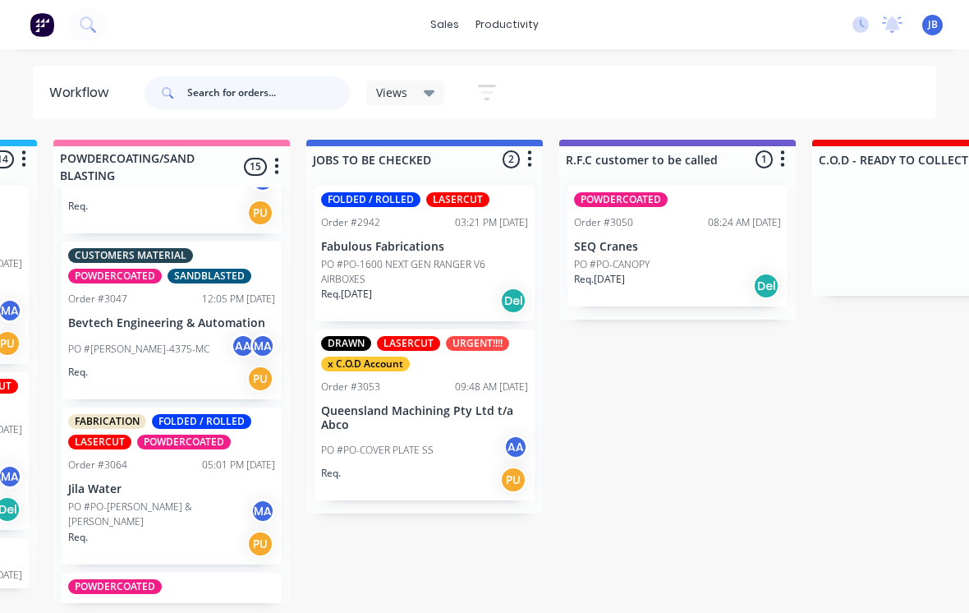
click at [230, 94] on input "text" at bounding box center [268, 92] width 163 height 33
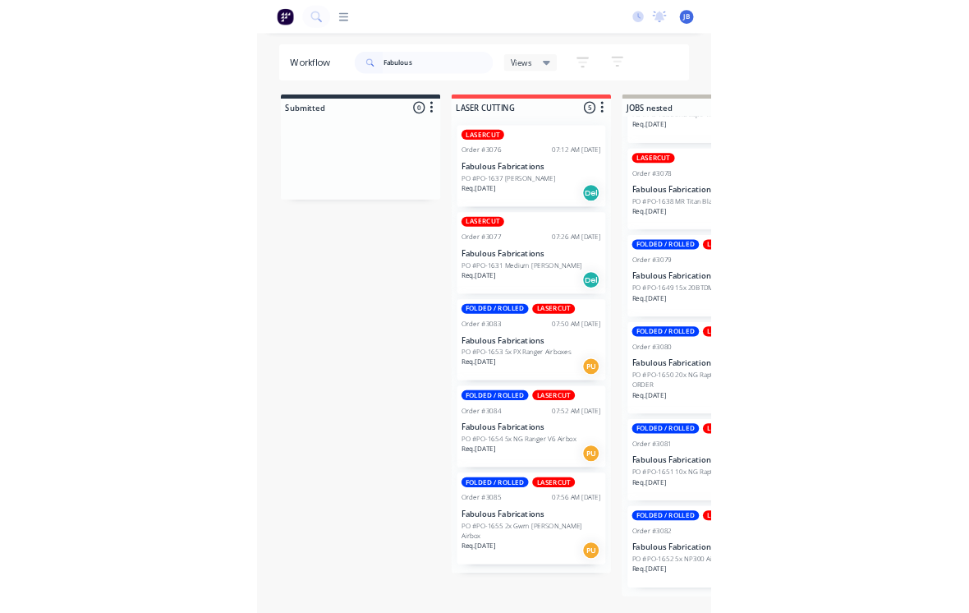
scroll to position [0, 0]
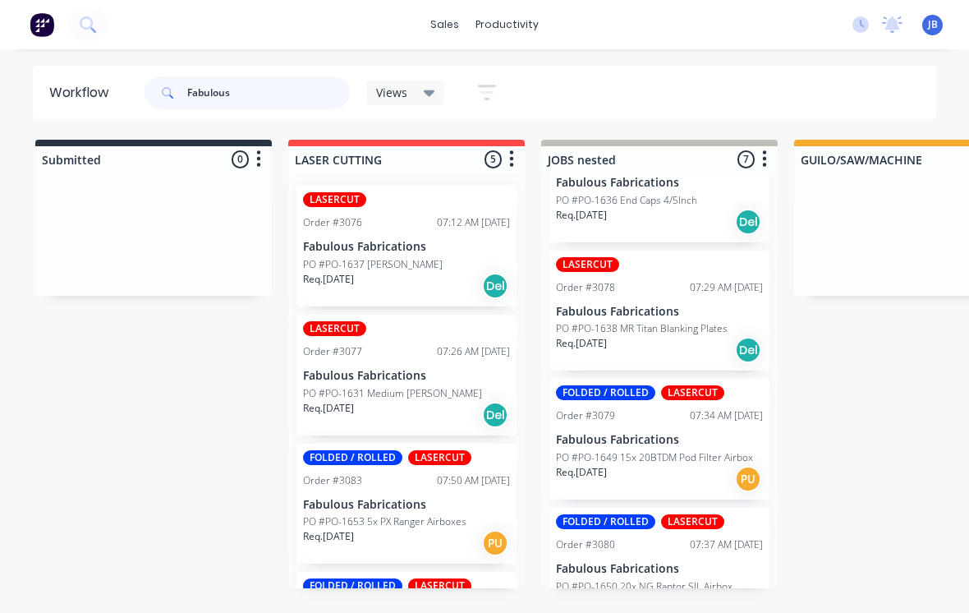
type input "Fabulous"
click at [491, 514] on html "sales productivity sales Sales Orders Customers Price Level Manager productivit…" at bounding box center [484, 257] width 969 height 514
click at [227, 108] on input "Fabulous" at bounding box center [268, 92] width 163 height 33
click at [232, 112] on div "Fabulous" at bounding box center [247, 92] width 205 height 49
click at [200, 95] on input "Fabulous" at bounding box center [268, 92] width 163 height 33
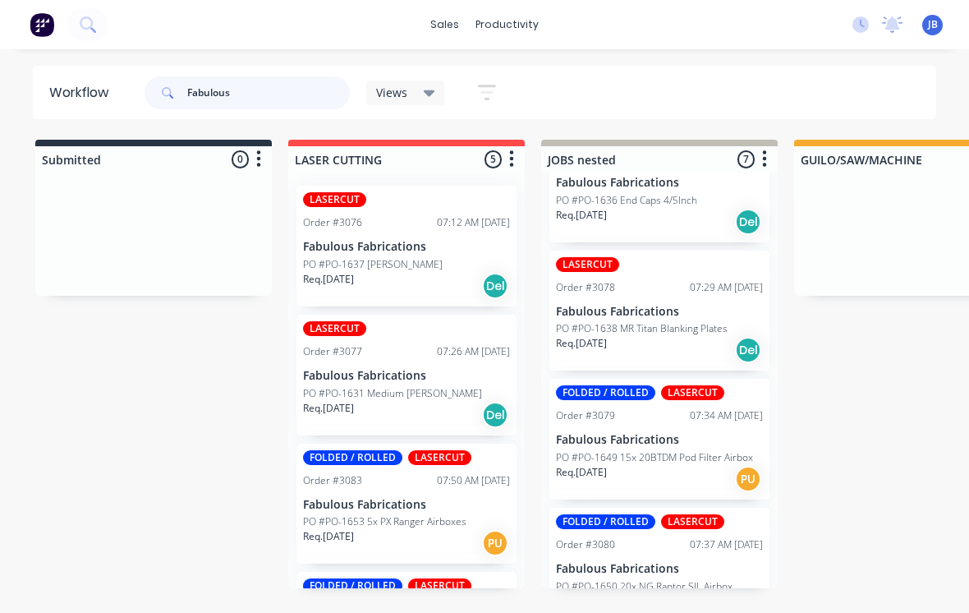
click at [200, 94] on input "Fabulous" at bounding box center [268, 92] width 163 height 33
click at [212, 108] on input "Fabulous" at bounding box center [268, 92] width 163 height 33
click at [213, 96] on input "Fabulous" at bounding box center [268, 92] width 163 height 33
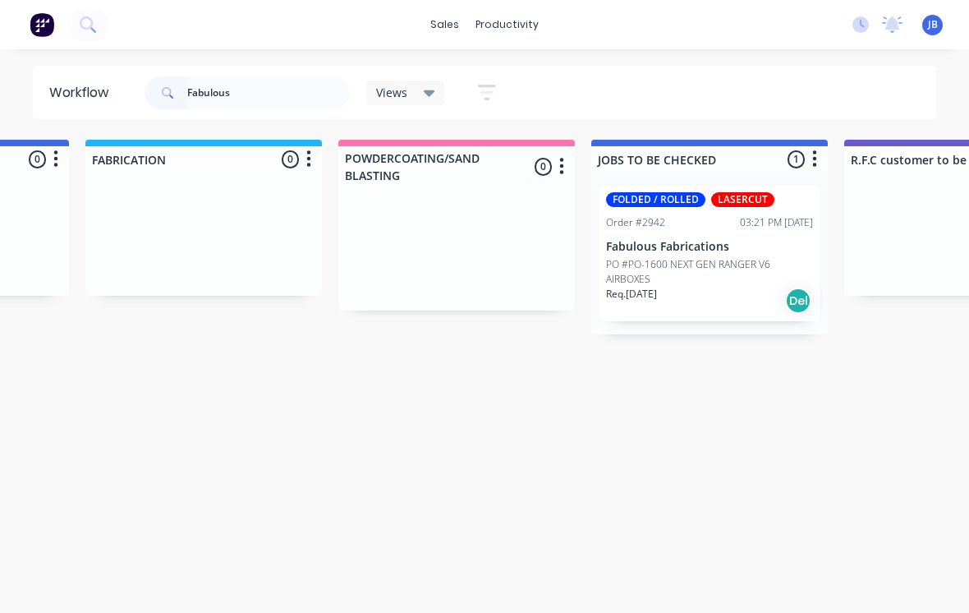
scroll to position [0, 1213]
click at [255, 89] on input "Fabulous" at bounding box center [268, 92] width 163 height 33
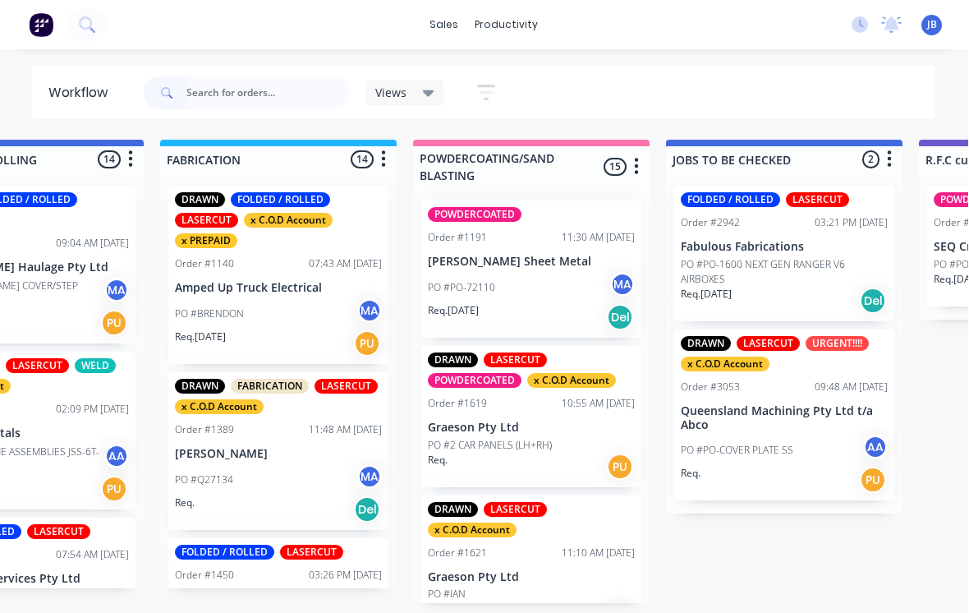
scroll to position [0, 1140]
